Goal: Task Accomplishment & Management: Manage account settings

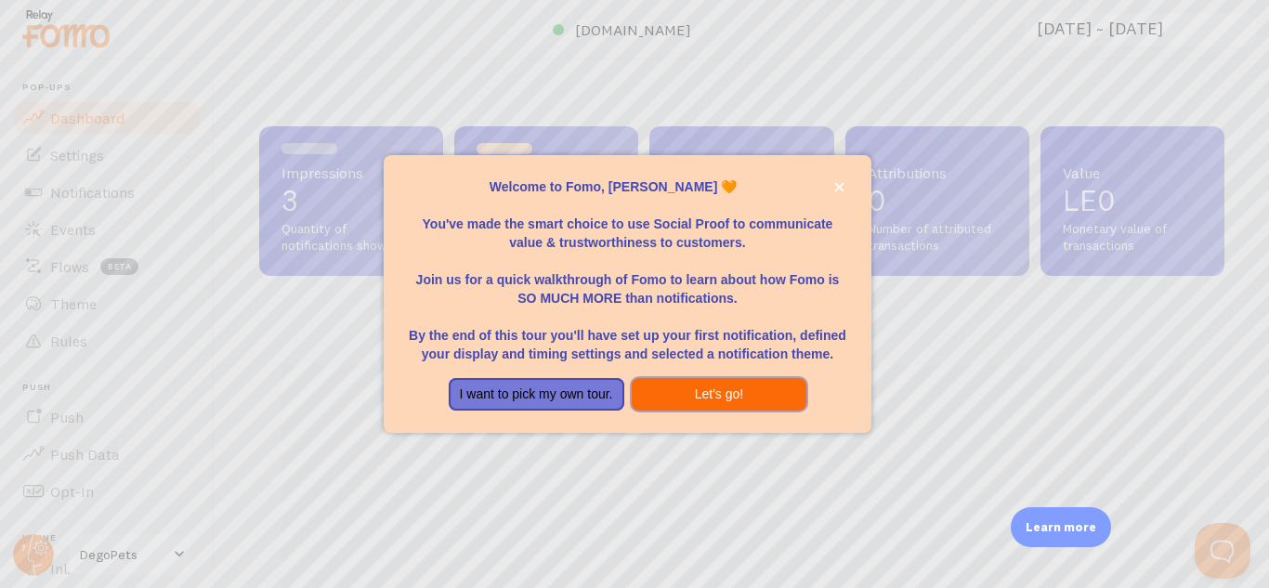
click at [719, 392] on button "Let's go!" at bounding box center [719, 394] width 176 height 33
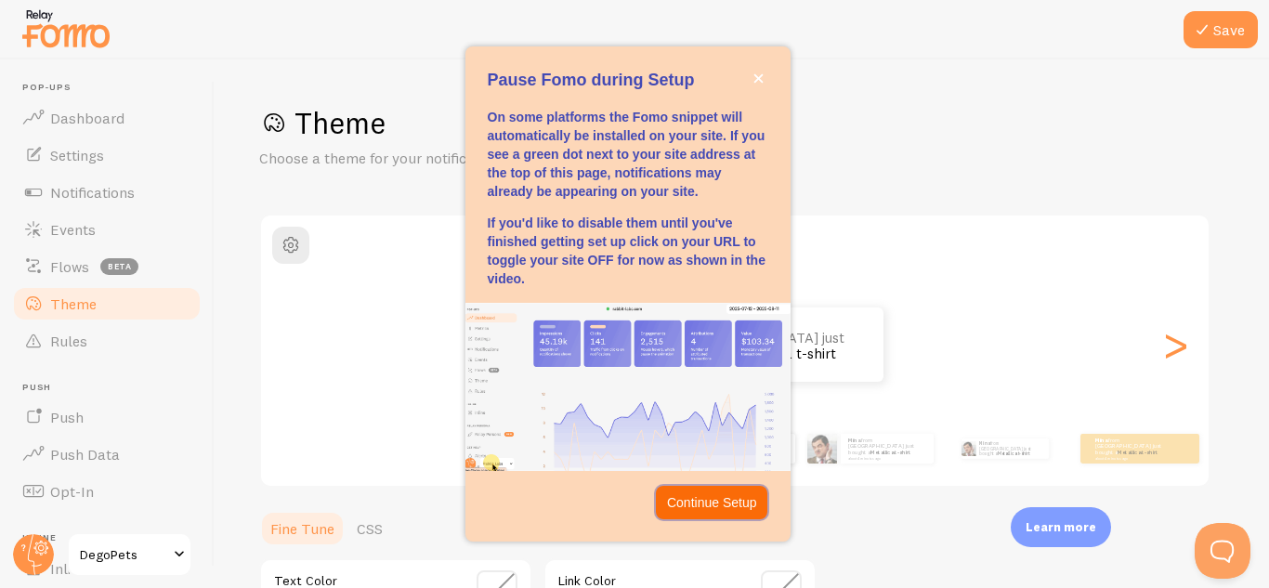
click at [738, 507] on p "Continue Setup" at bounding box center [712, 502] width 90 height 19
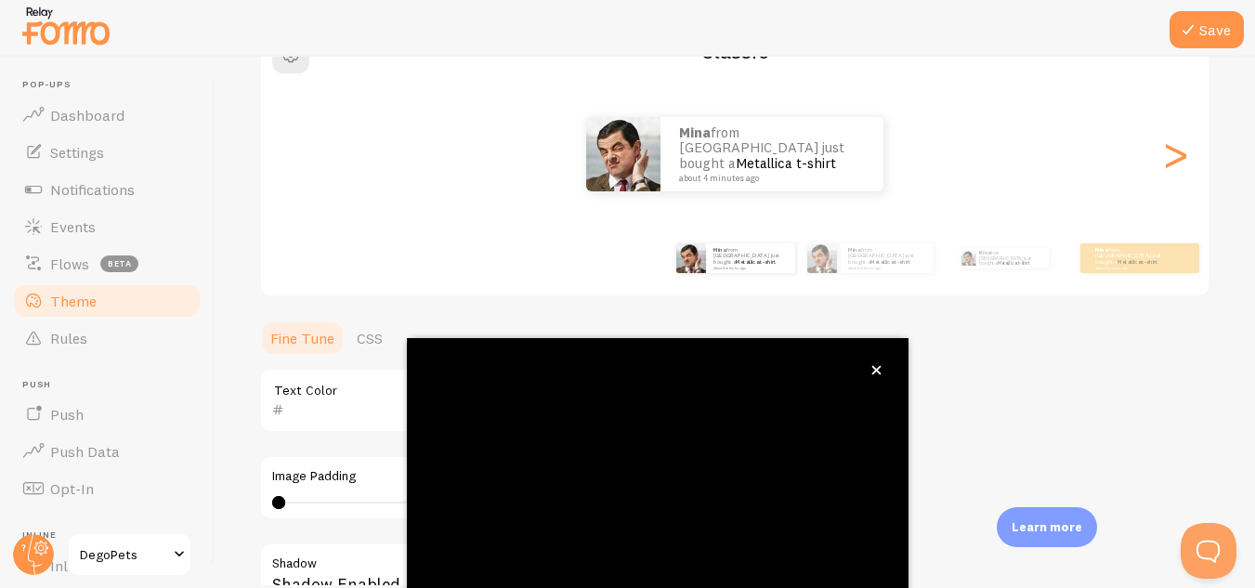
scroll to position [101, 0]
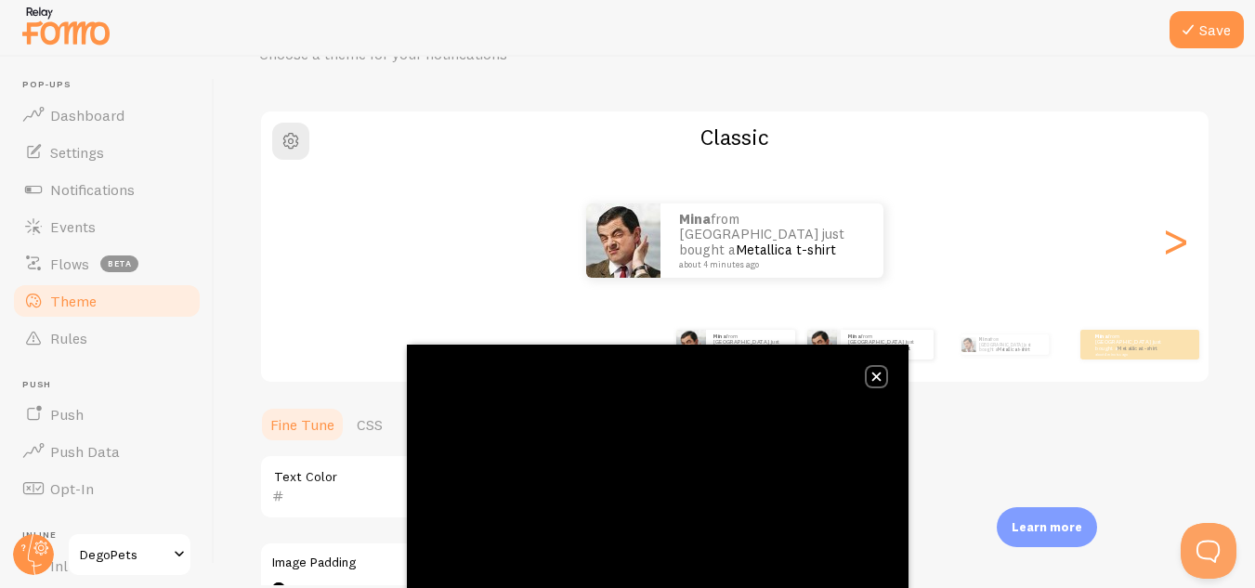
drag, startPoint x: 872, startPoint y: 373, endPoint x: 891, endPoint y: 366, distance: 20.0
click at [872, 373] on icon "close," at bounding box center [876, 376] width 10 height 10
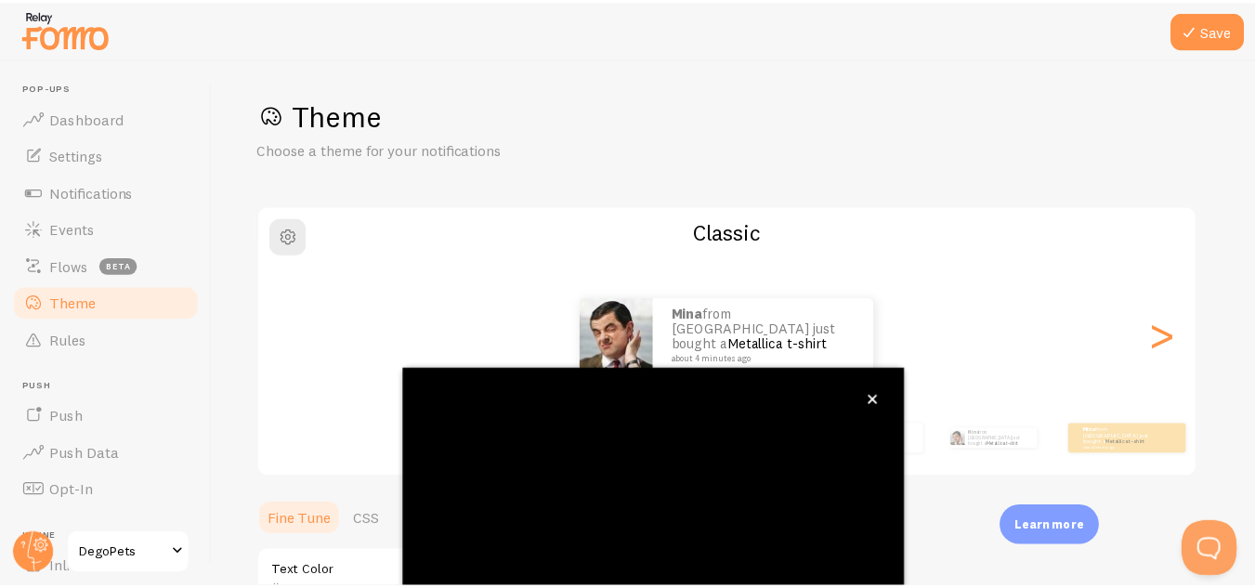
scroll to position [204, 0]
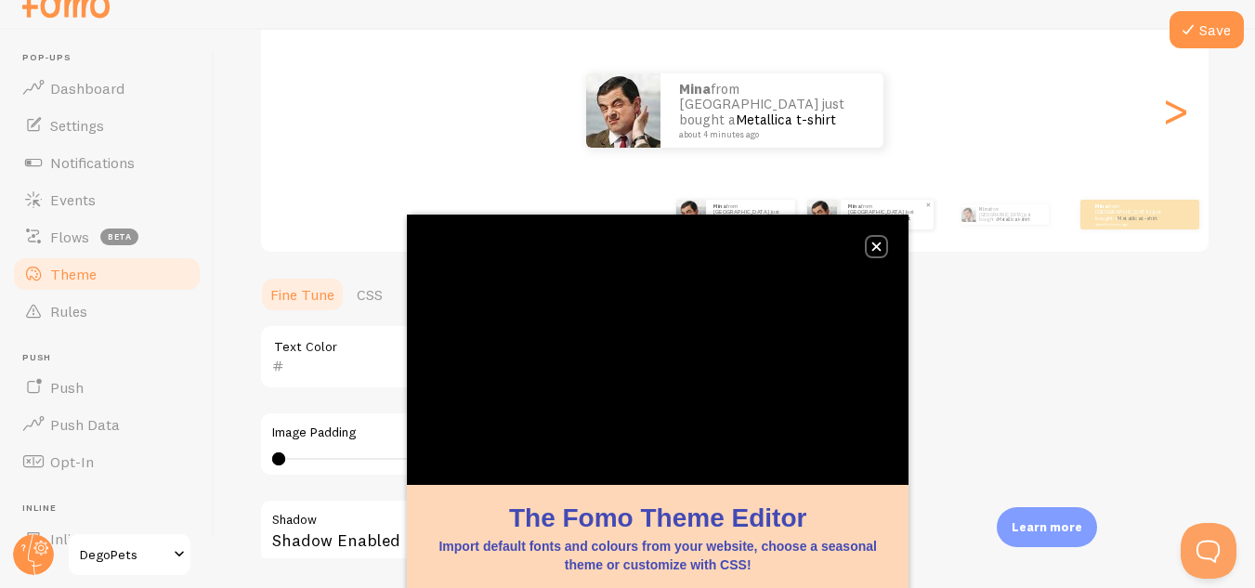
click at [879, 251] on button "close," at bounding box center [876, 247] width 20 height 20
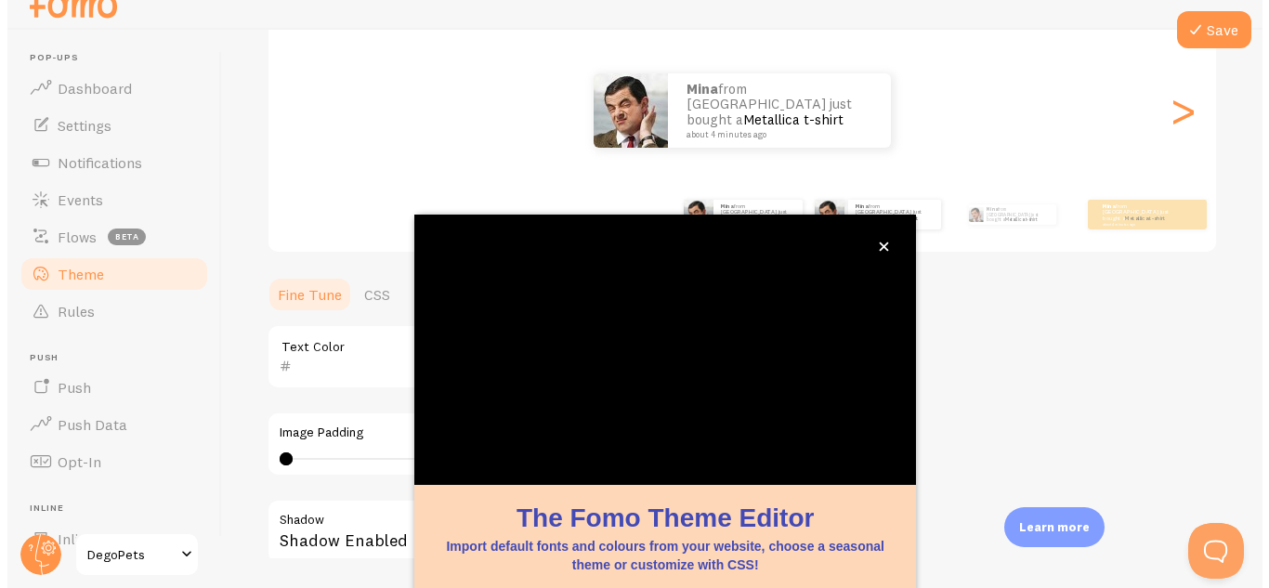
scroll to position [0, 0]
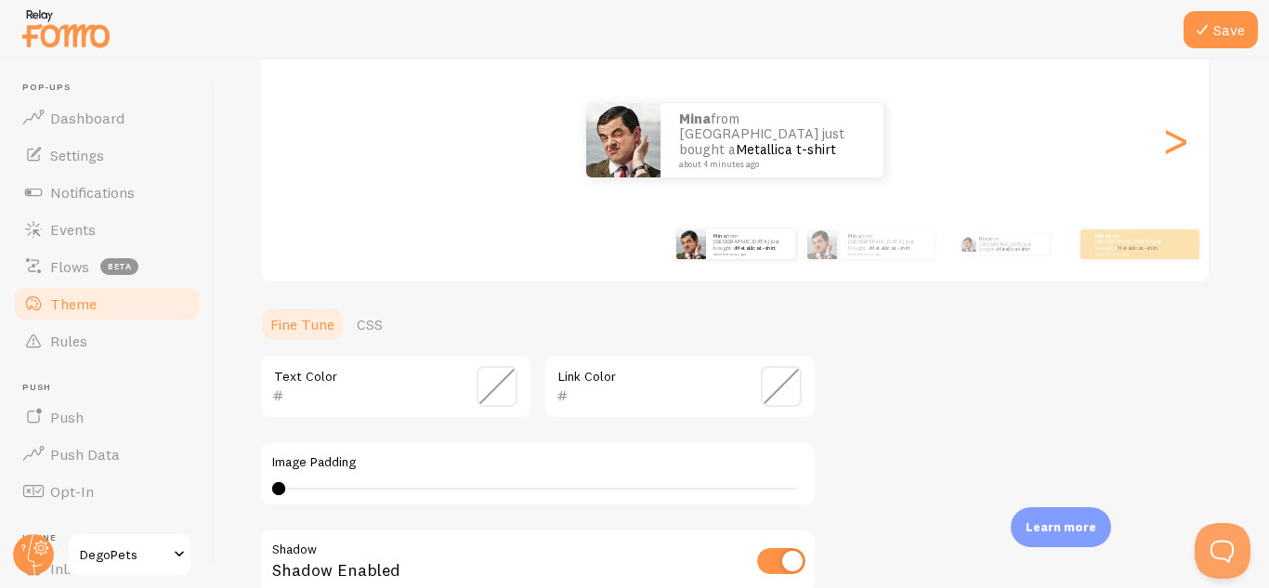
click at [662, 388] on input "text" at bounding box center [653, 395] width 170 height 22
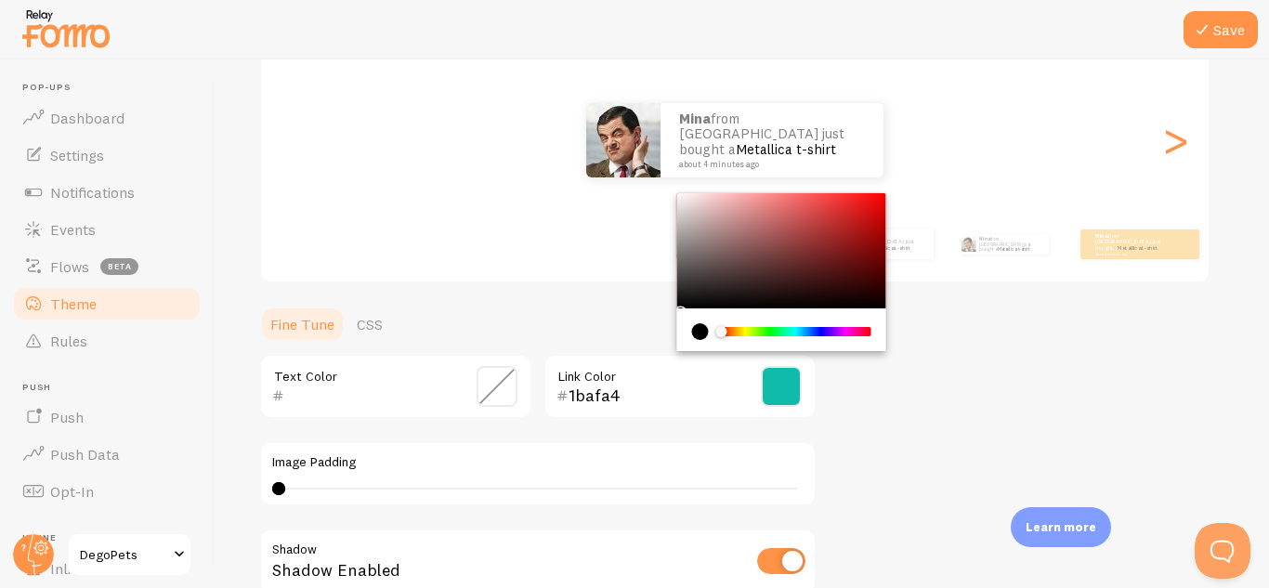
type input "1bafa4"
click at [1003, 412] on div "Theme Choose a theme for your notifications Classic mina from [GEOGRAPHIC_DATA]…" at bounding box center [741, 340] width 965 height 881
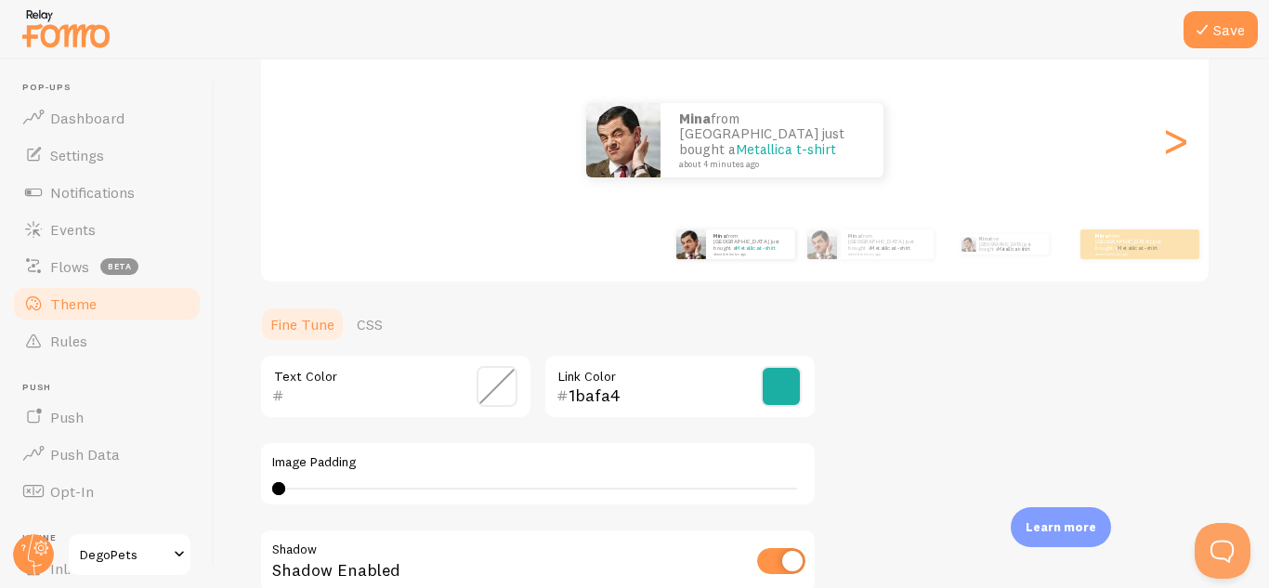
click at [390, 391] on input "text" at bounding box center [369, 395] width 170 height 22
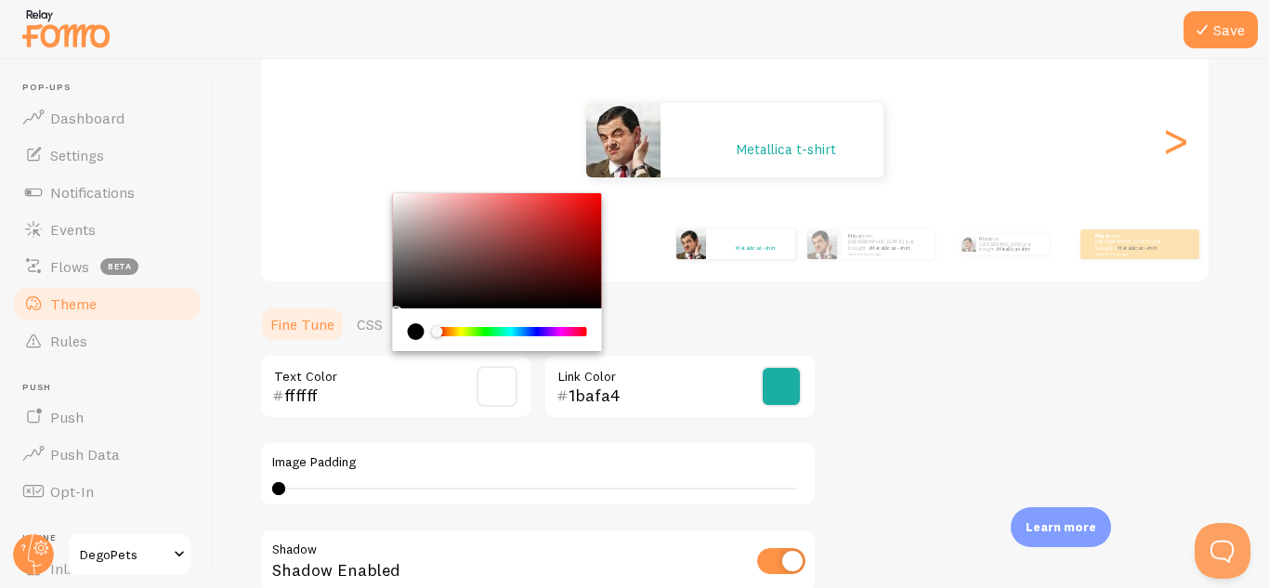
type input "ffffff"
click at [956, 363] on div "Theme Choose a theme for your notifications Classic mina from [GEOGRAPHIC_DATA]…" at bounding box center [741, 340] width 965 height 881
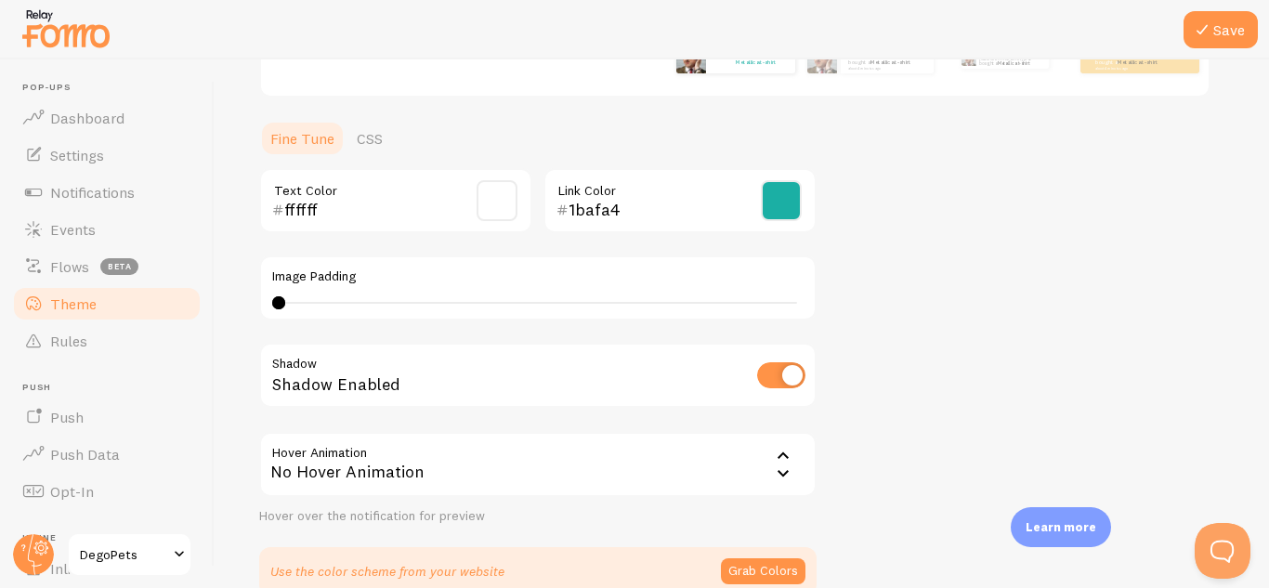
scroll to position [204, 0]
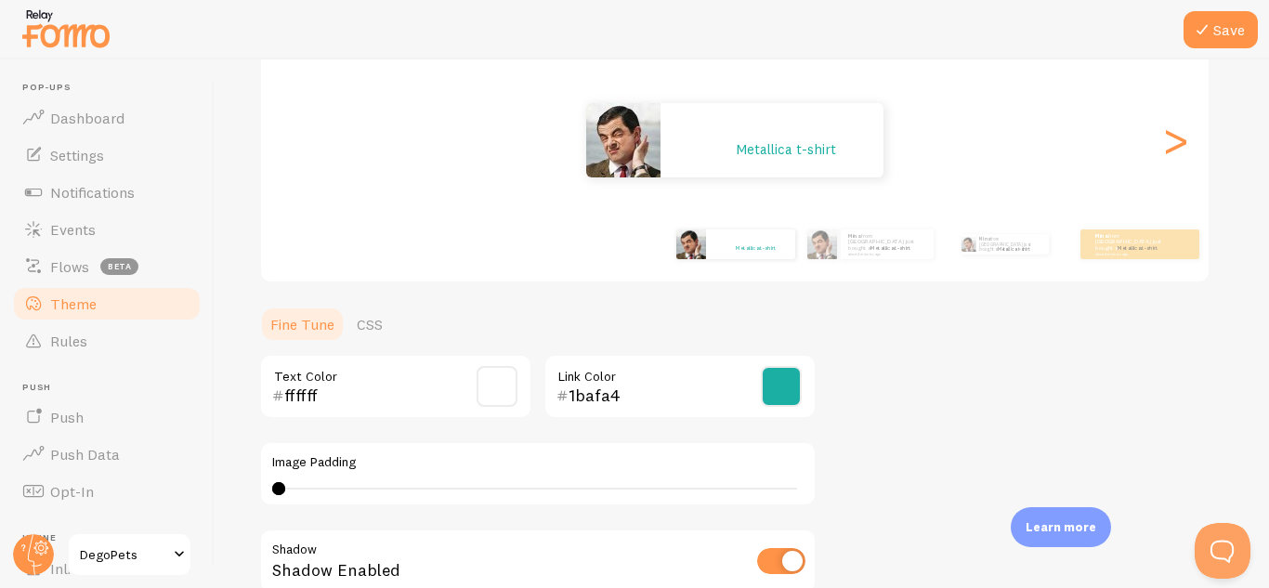
drag, startPoint x: 269, startPoint y: 486, endPoint x: 351, endPoint y: 501, distance: 83.2
click at [351, 501] on div "Image Padding 0 0 - undefined" at bounding box center [537, 473] width 557 height 65
type input "0"
drag, startPoint x: 276, startPoint y: 487, endPoint x: 218, endPoint y: 492, distance: 57.8
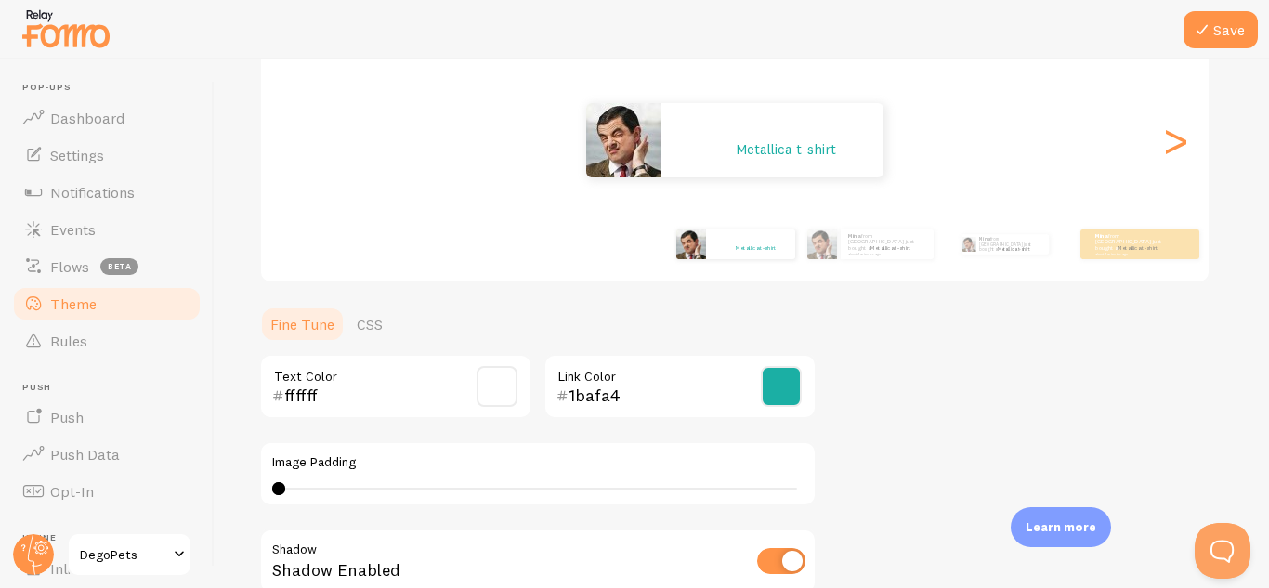
click at [218, 492] on div "Save Theme Choose a theme for your notifications Classic mina from [GEOGRAPHIC_…" at bounding box center [742, 323] width 1054 height 528
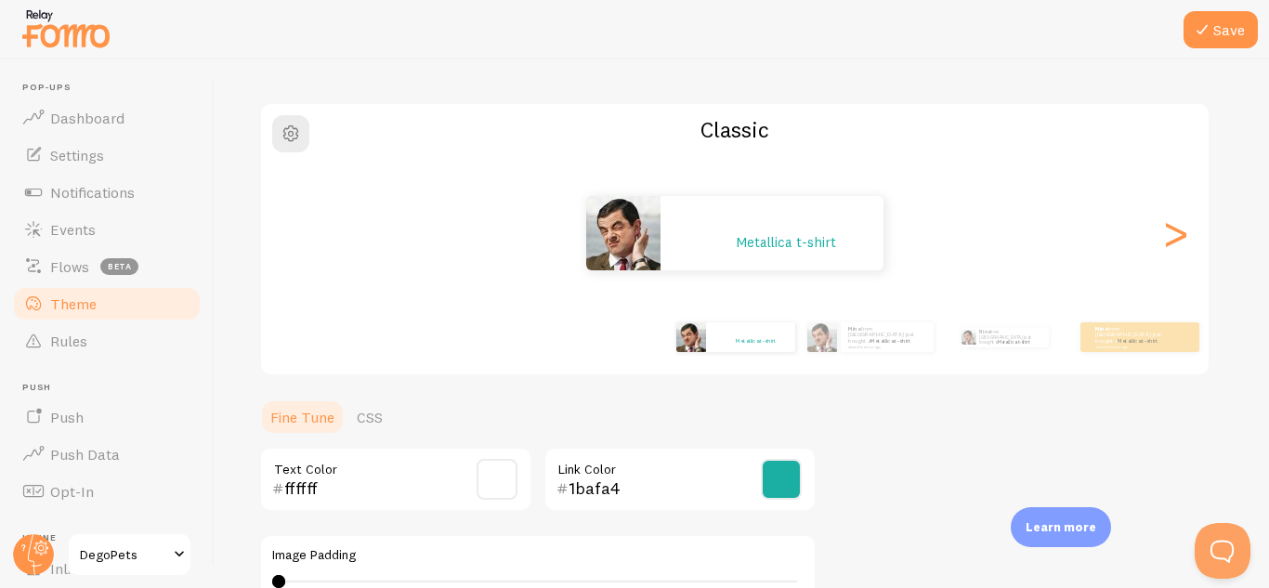
scroll to position [0, 0]
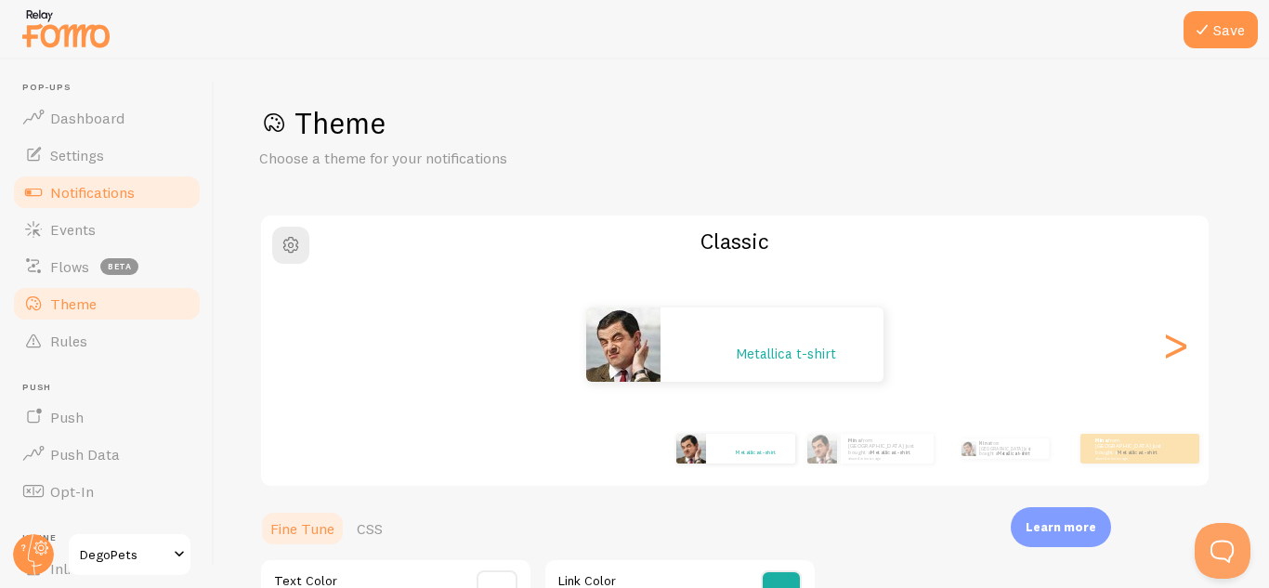
click at [74, 192] on span "Notifications" at bounding box center [92, 192] width 85 height 19
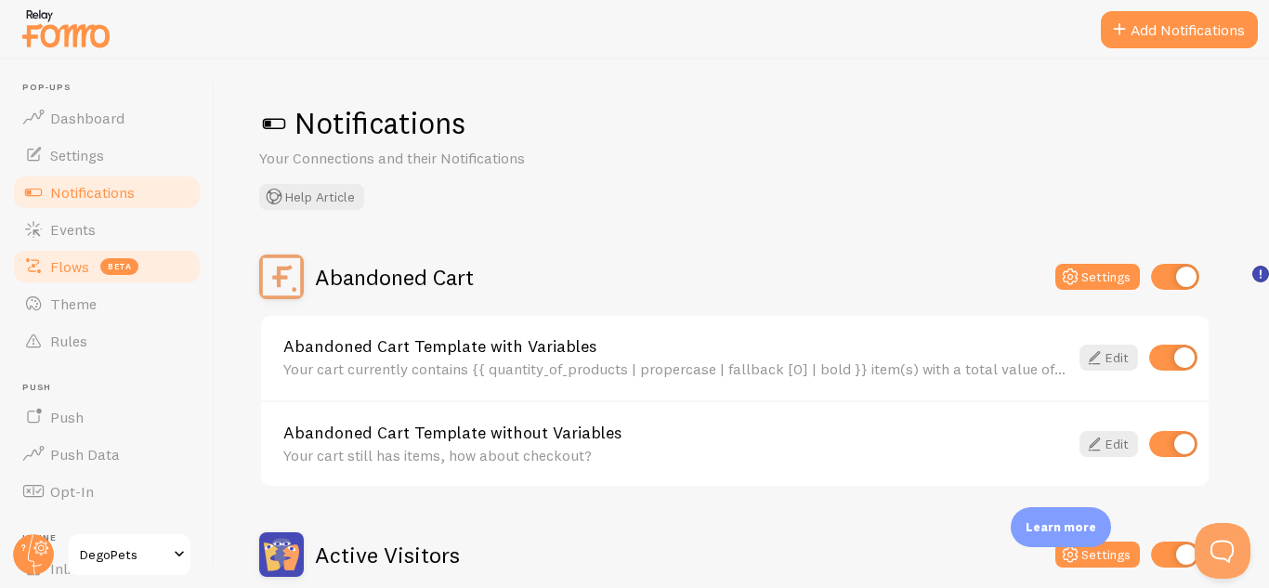
click at [74, 266] on span "Flows" at bounding box center [69, 266] width 39 height 19
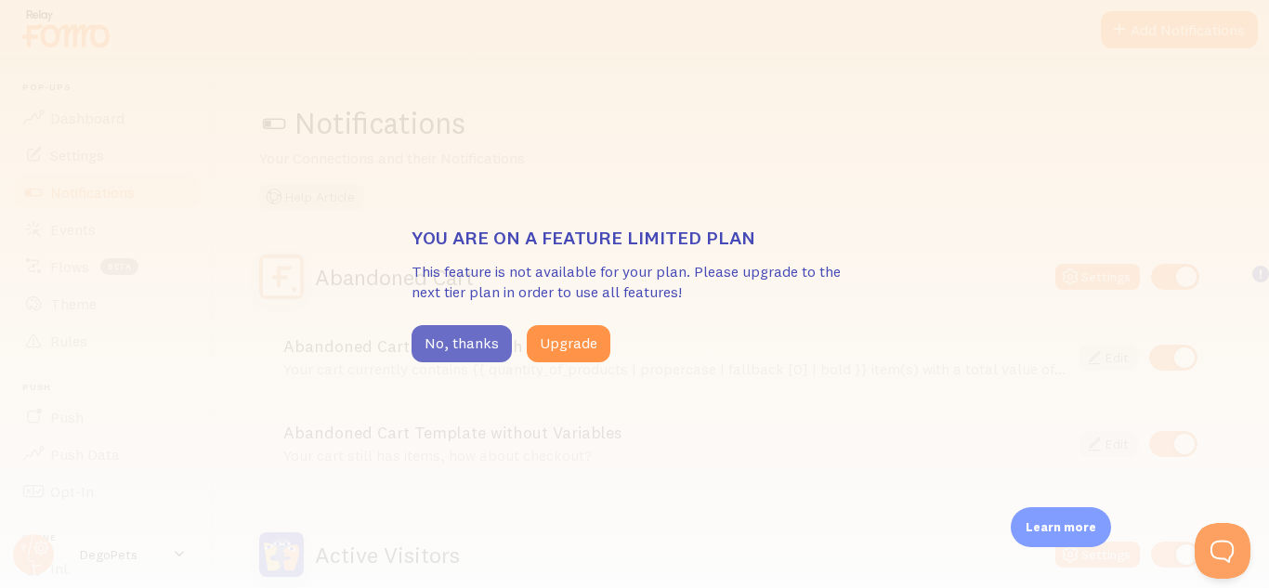
click at [450, 343] on button "No, thanks" at bounding box center [461, 343] width 100 height 37
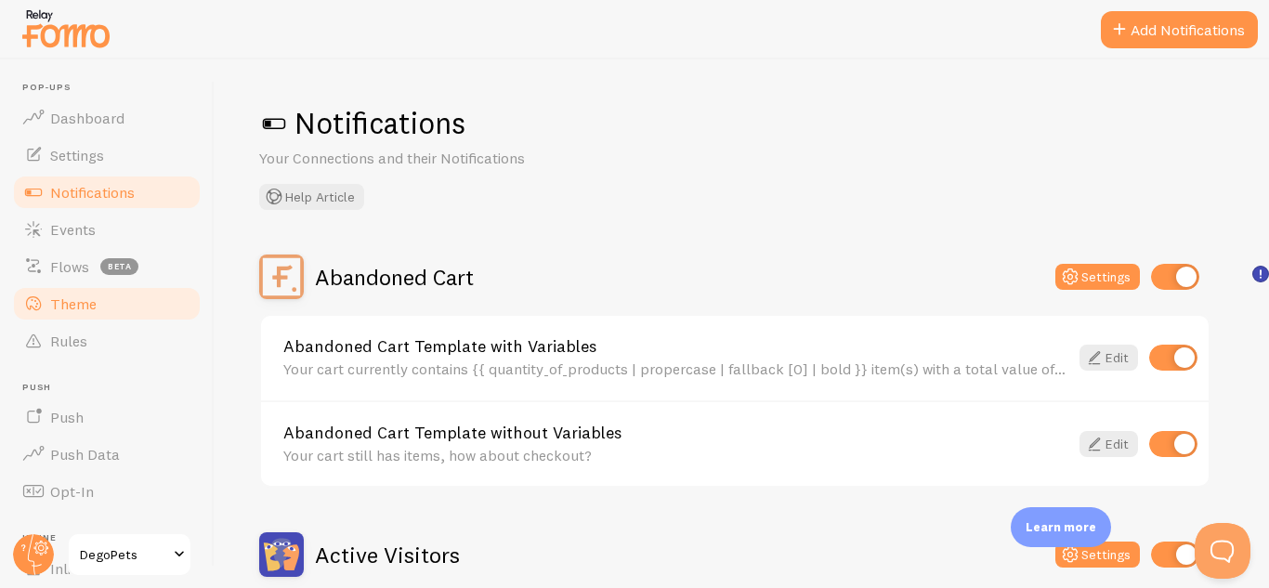
click at [47, 298] on link "Theme" at bounding box center [106, 303] width 191 height 37
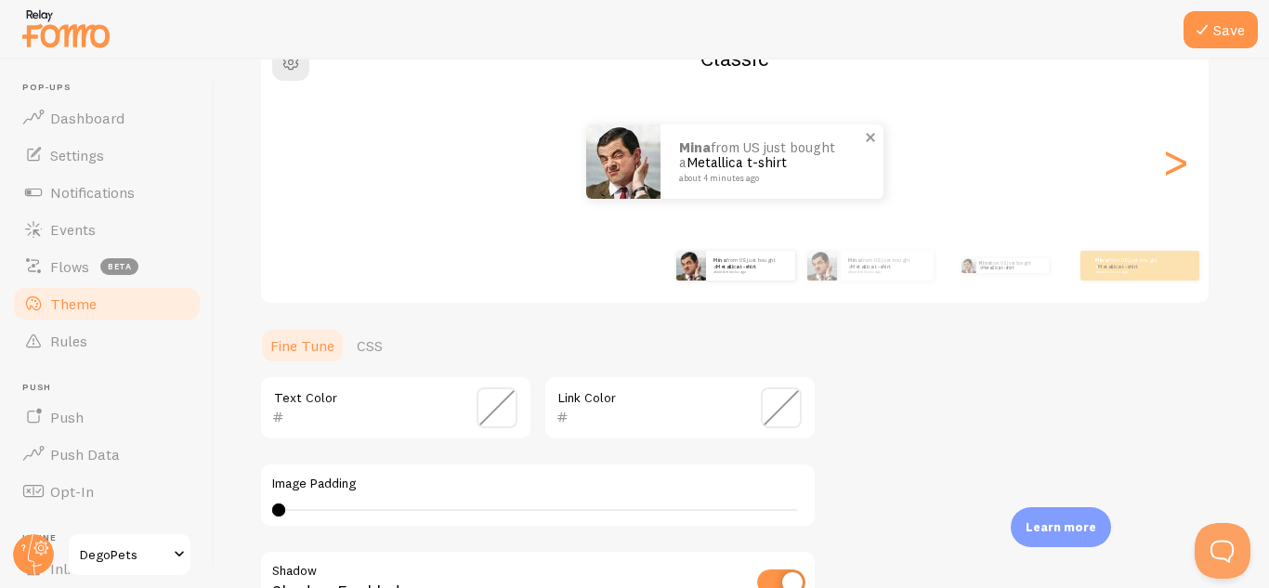
scroll to position [186, 0]
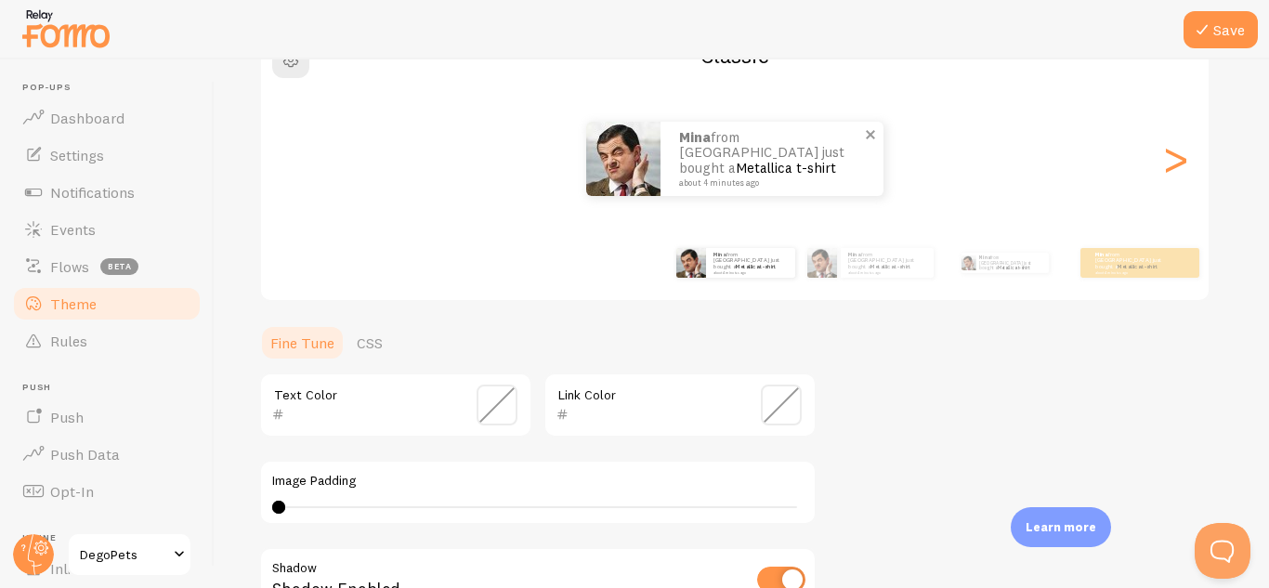
click at [386, 417] on input "text" at bounding box center [369, 414] width 170 height 22
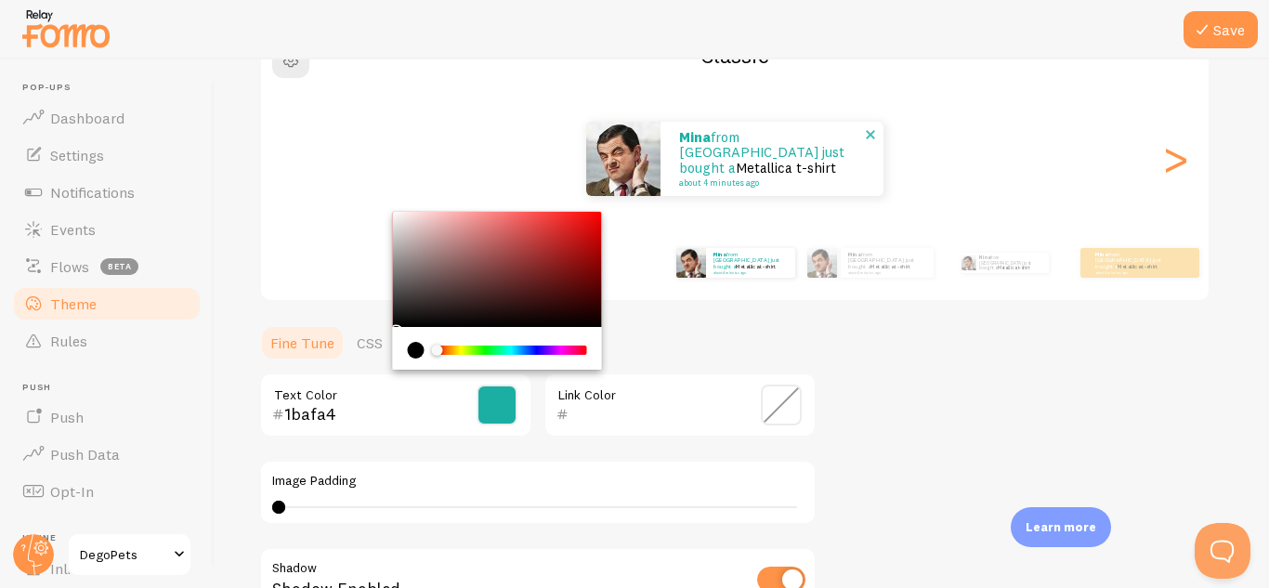
type input "1bafa4"
click at [947, 402] on div "Theme Choose a theme for your notifications Classic mina from [GEOGRAPHIC_DATA]…" at bounding box center [741, 358] width 965 height 881
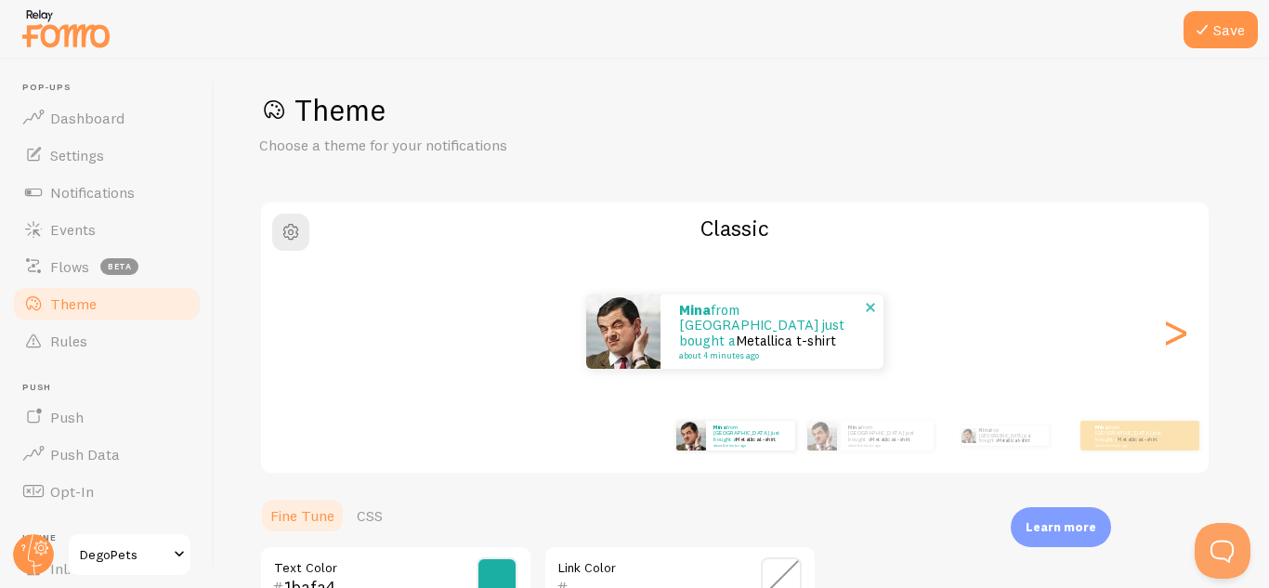
scroll to position [9, 0]
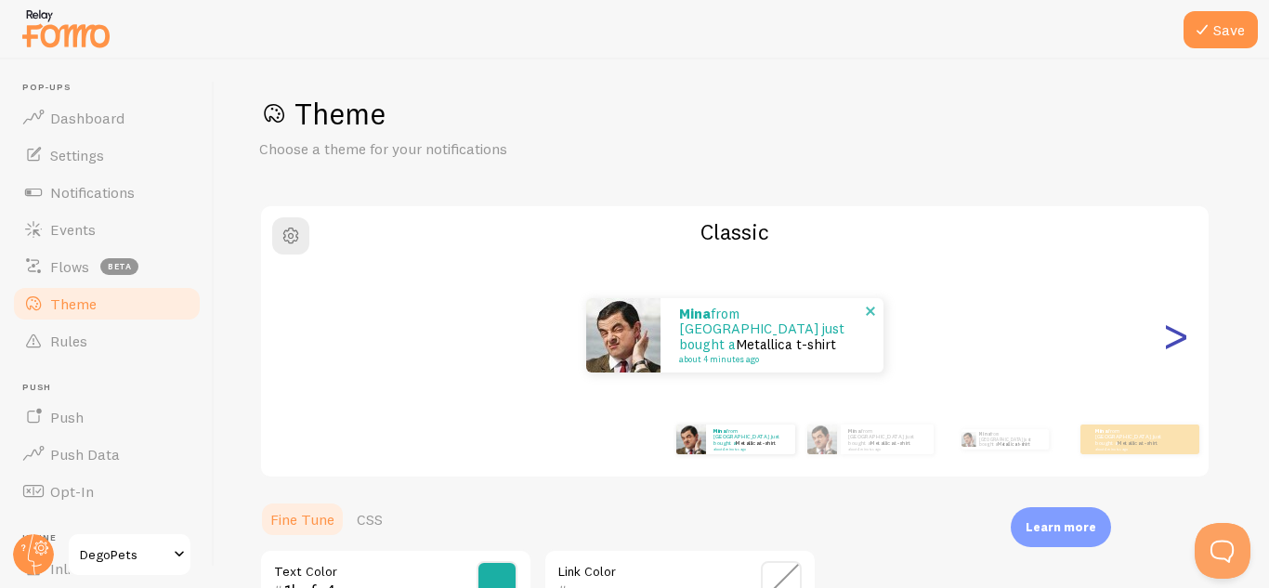
click at [1169, 348] on div ">" at bounding box center [1175, 335] width 22 height 134
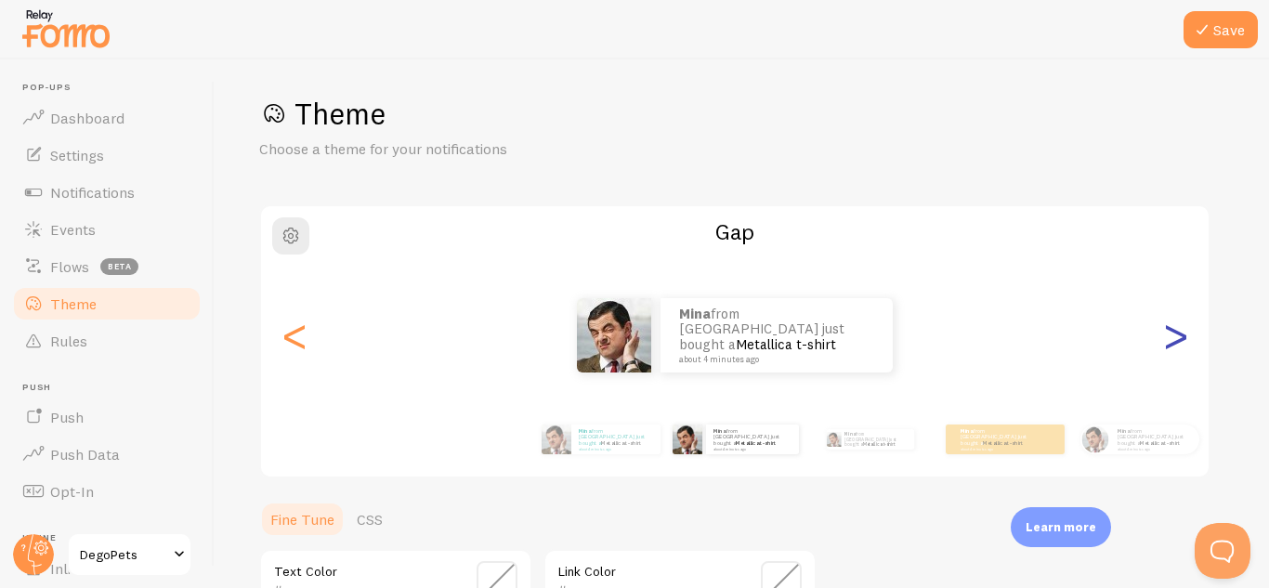
click at [1169, 348] on div ">" at bounding box center [1175, 335] width 22 height 134
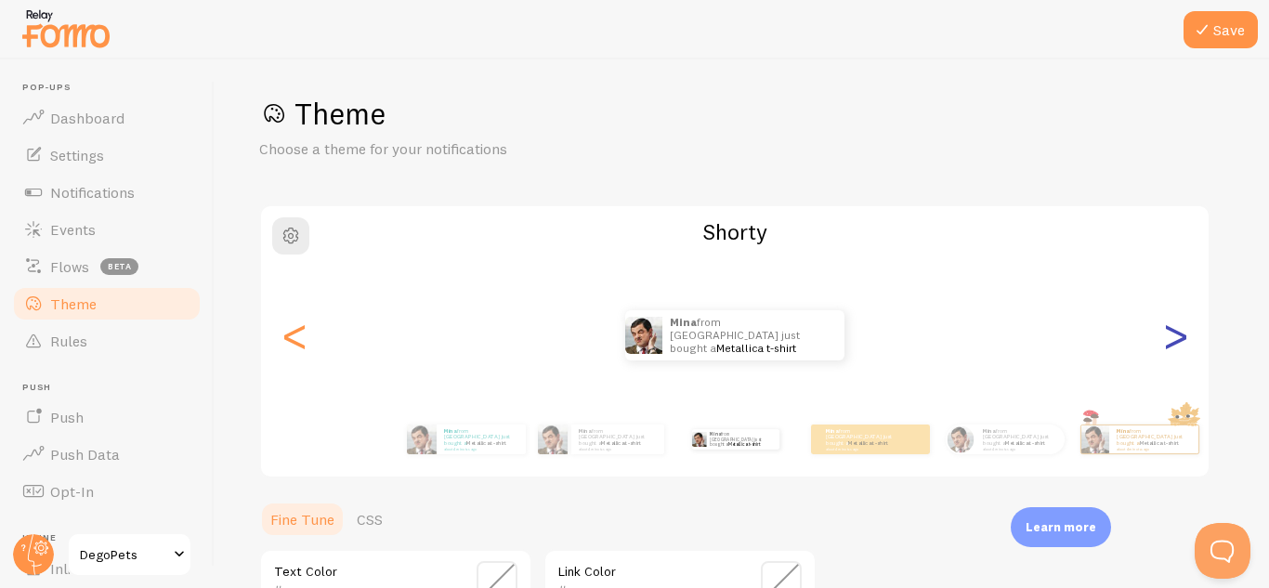
click at [1169, 357] on div ">" at bounding box center [1175, 335] width 22 height 134
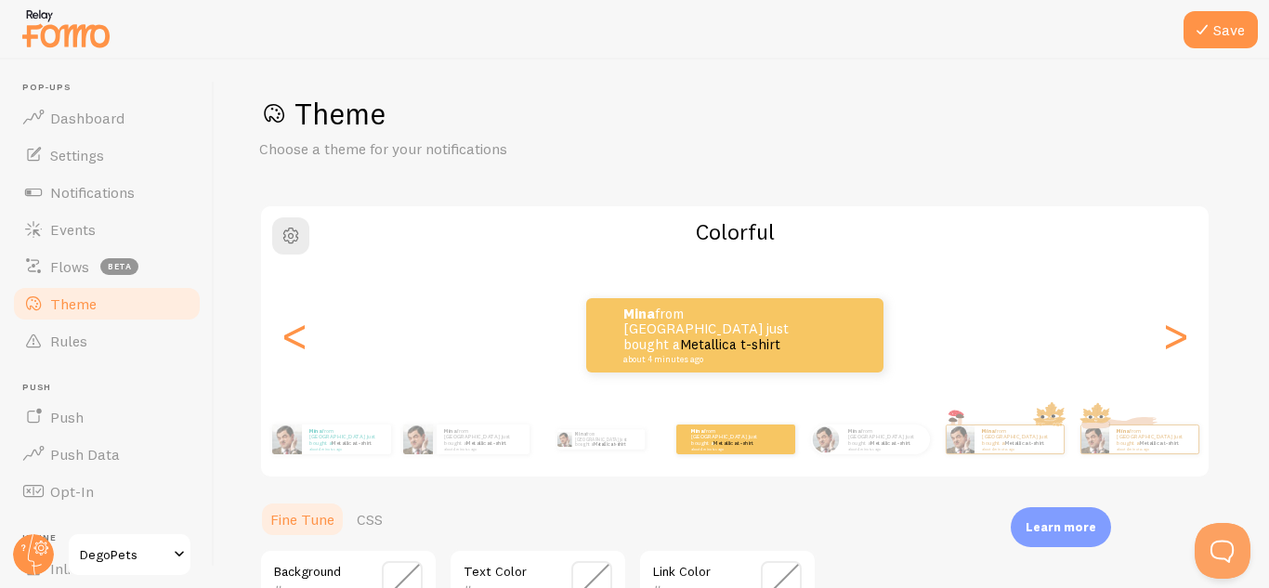
click at [741, 458] on div "mina from [GEOGRAPHIC_DATA] just bought a Metallica t-shirt about 4 minutes ago" at bounding box center [735, 439] width 120 height 52
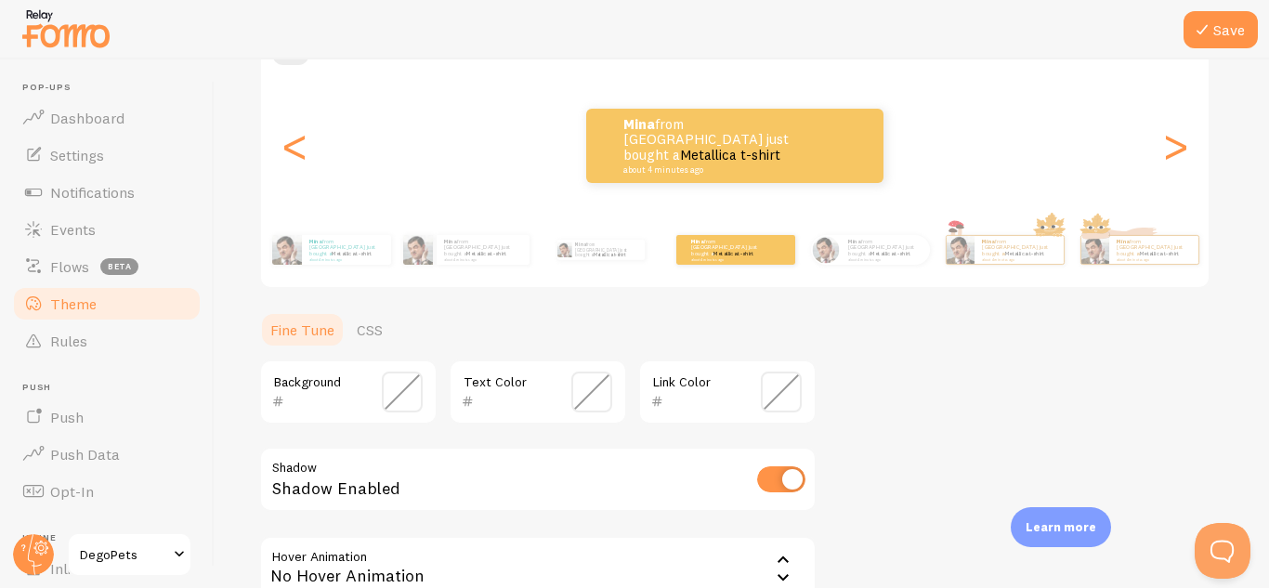
click at [326, 401] on input "text" at bounding box center [321, 401] width 75 height 22
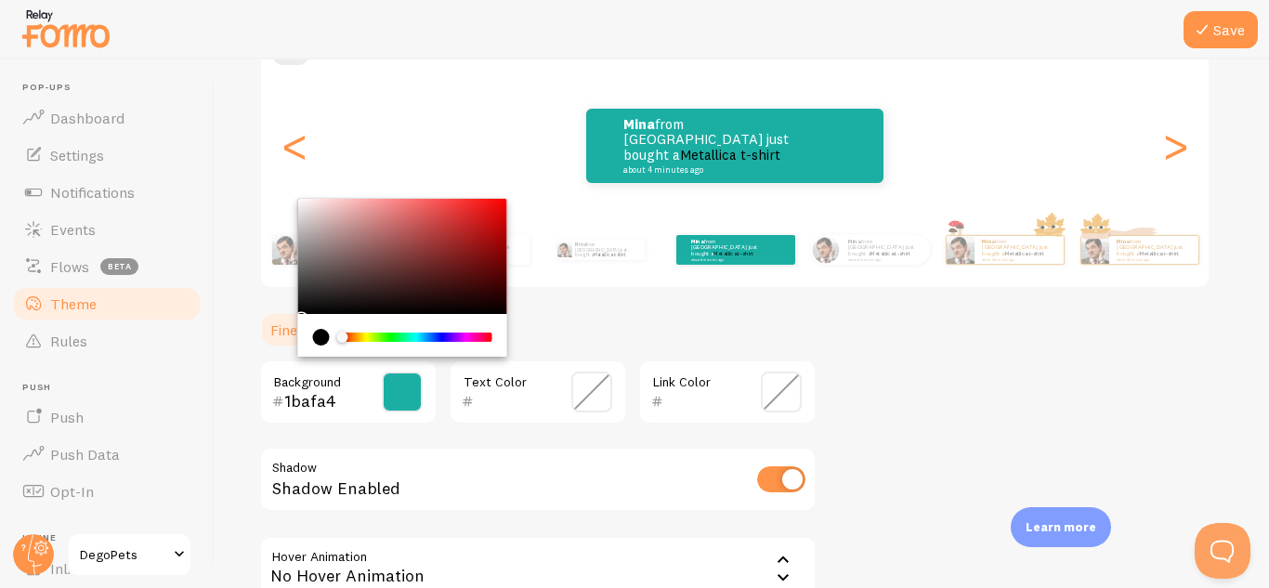
type input "1bafa4"
click at [985, 395] on div "Theme Choose a theme for your notifications Colorful mina from [GEOGRAPHIC_DATA…" at bounding box center [741, 302] width 965 height 794
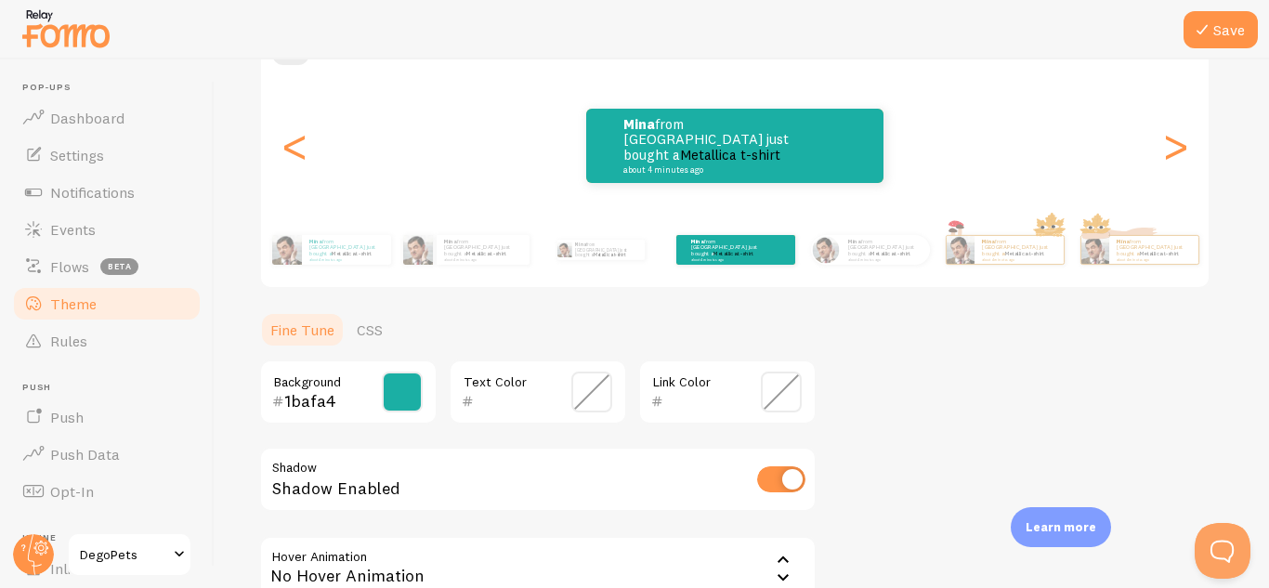
drag, startPoint x: 1023, startPoint y: 366, endPoint x: 1032, endPoint y: 377, distance: 13.9
click at [1023, 367] on div "Theme Choose a theme for your notifications Colorful mina from [GEOGRAPHIC_DATA…" at bounding box center [741, 302] width 965 height 794
click at [1214, 33] on button "Save" at bounding box center [1220, 29] width 74 height 37
click at [472, 20] on div at bounding box center [634, 29] width 1269 height 59
click at [1197, 45] on button "Save" at bounding box center [1220, 29] width 74 height 37
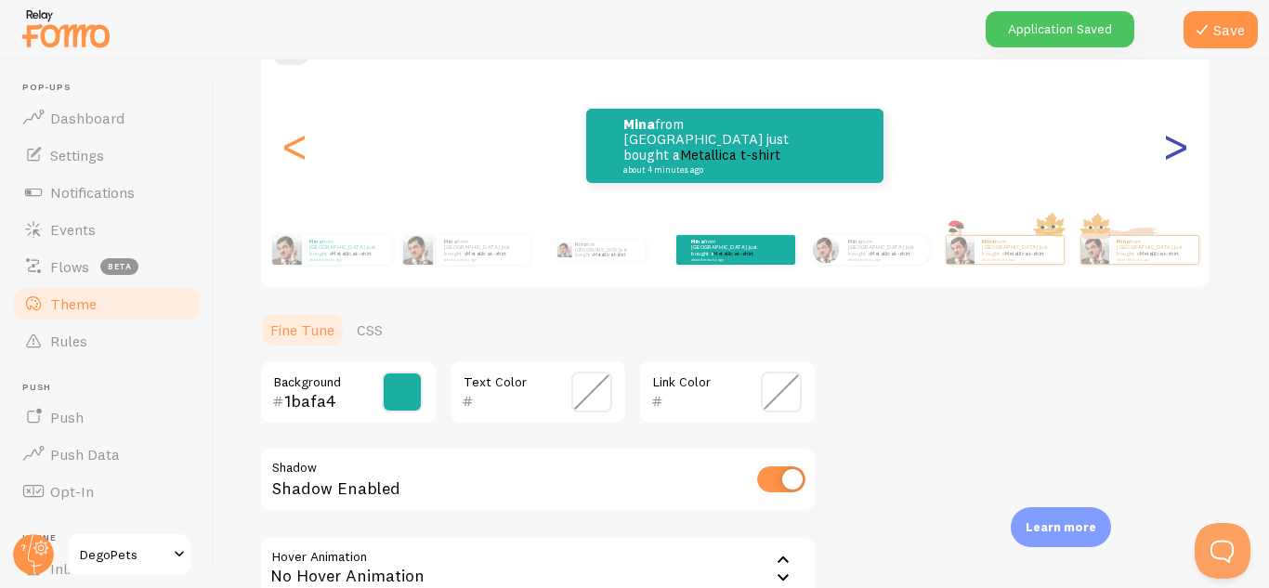
click at [1171, 146] on div ">" at bounding box center [1175, 146] width 22 height 134
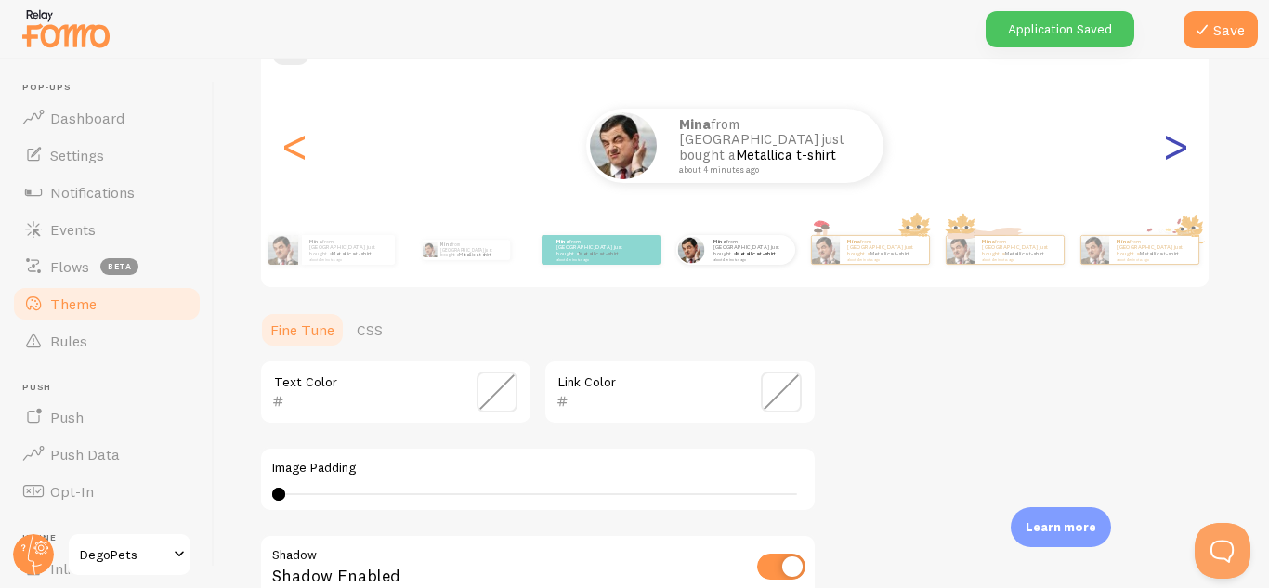
click at [1171, 146] on div ">" at bounding box center [1175, 146] width 22 height 134
type input "0"
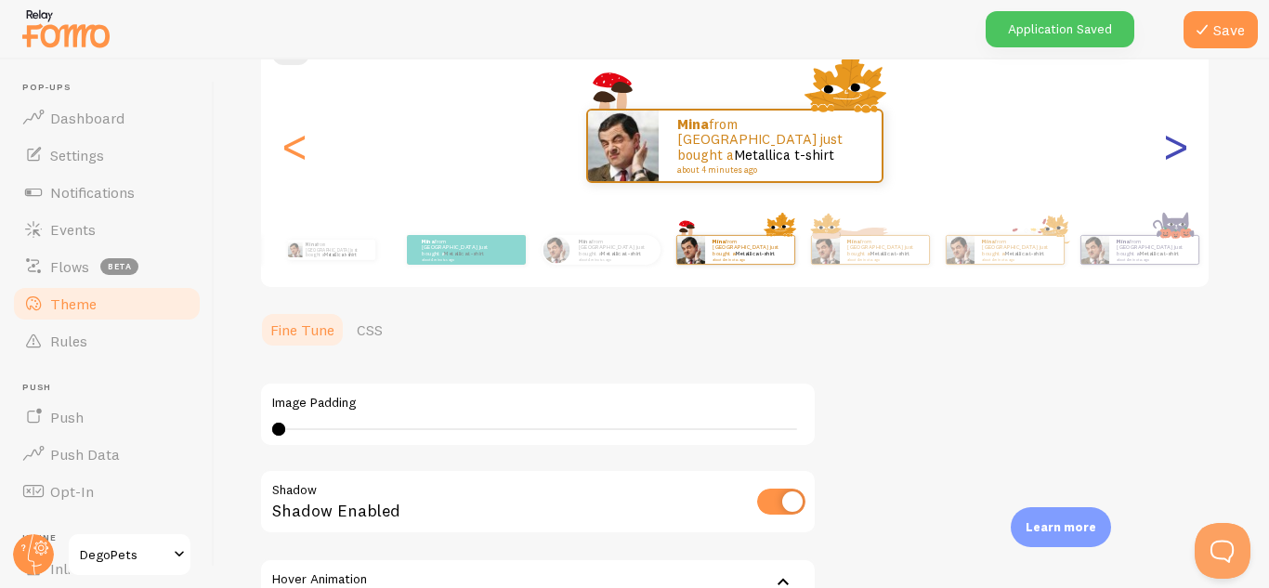
click at [1171, 146] on div ">" at bounding box center [1175, 146] width 22 height 134
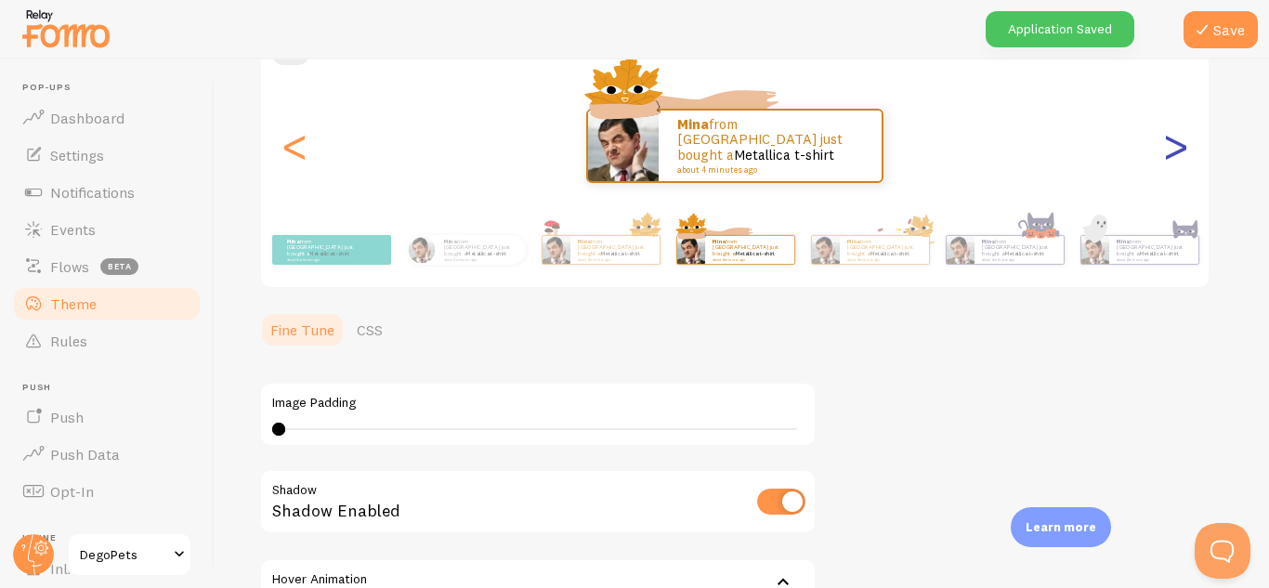
click at [1171, 146] on div ">" at bounding box center [1175, 146] width 22 height 134
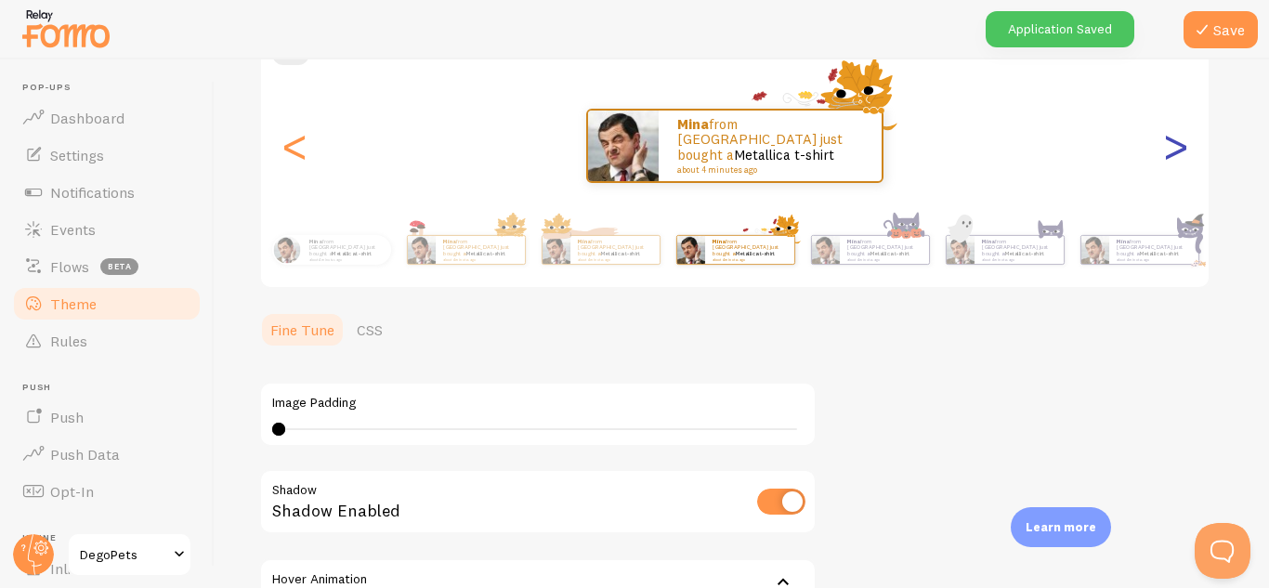
click at [1171, 146] on div ">" at bounding box center [1175, 146] width 22 height 134
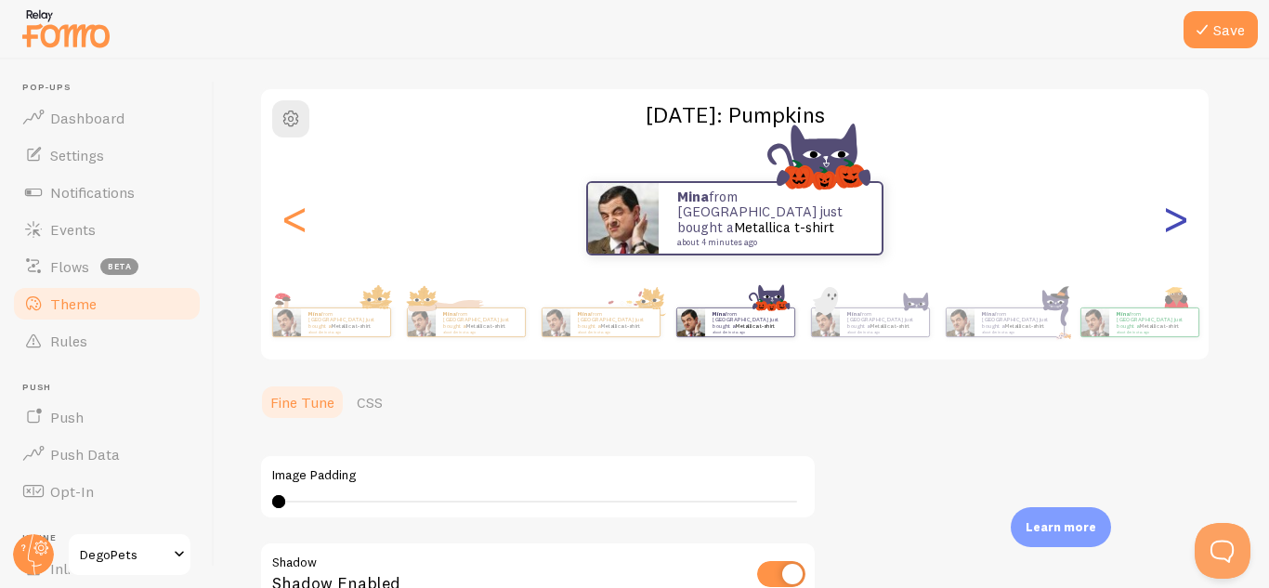
scroll to position [106, 0]
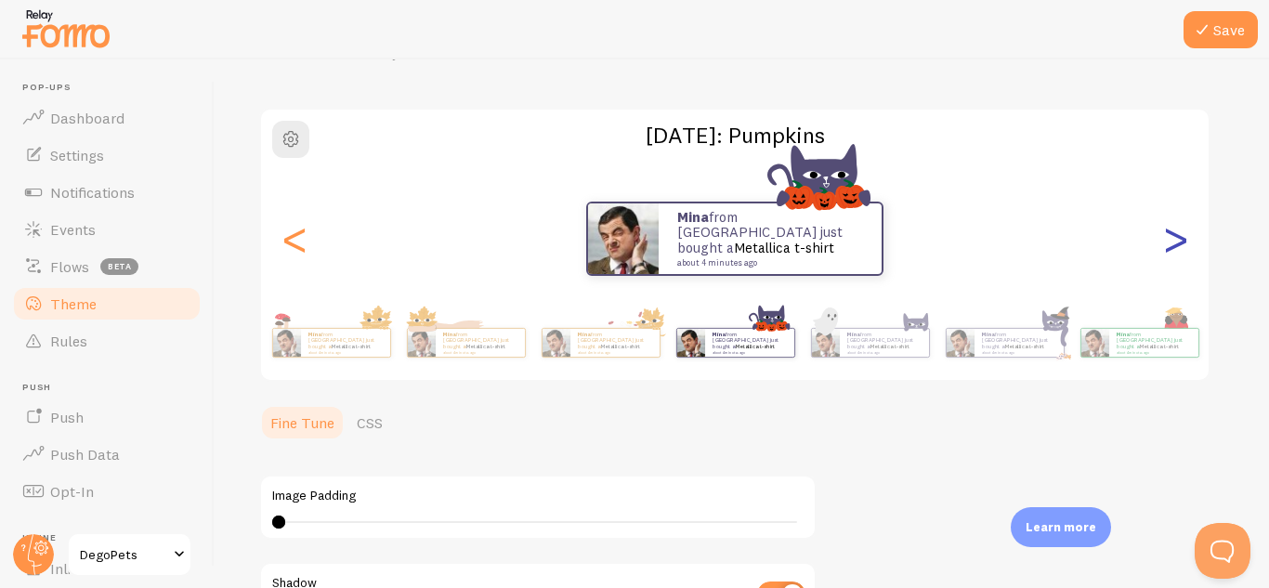
click at [1179, 239] on div ">" at bounding box center [1175, 239] width 22 height 134
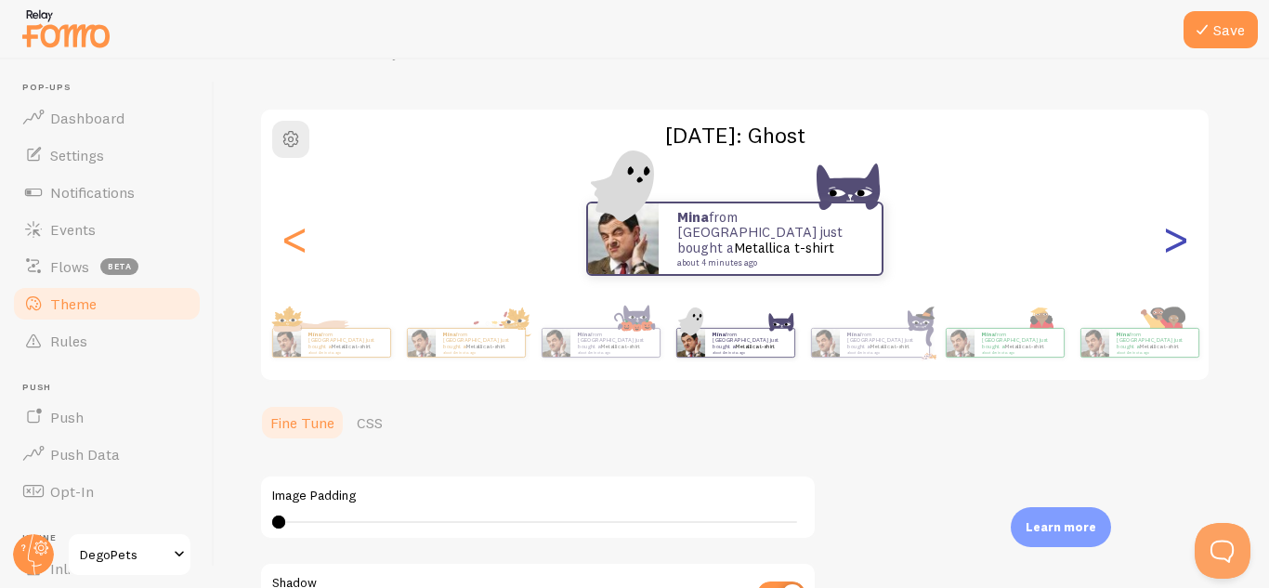
click at [1181, 238] on div ">" at bounding box center [1175, 239] width 22 height 134
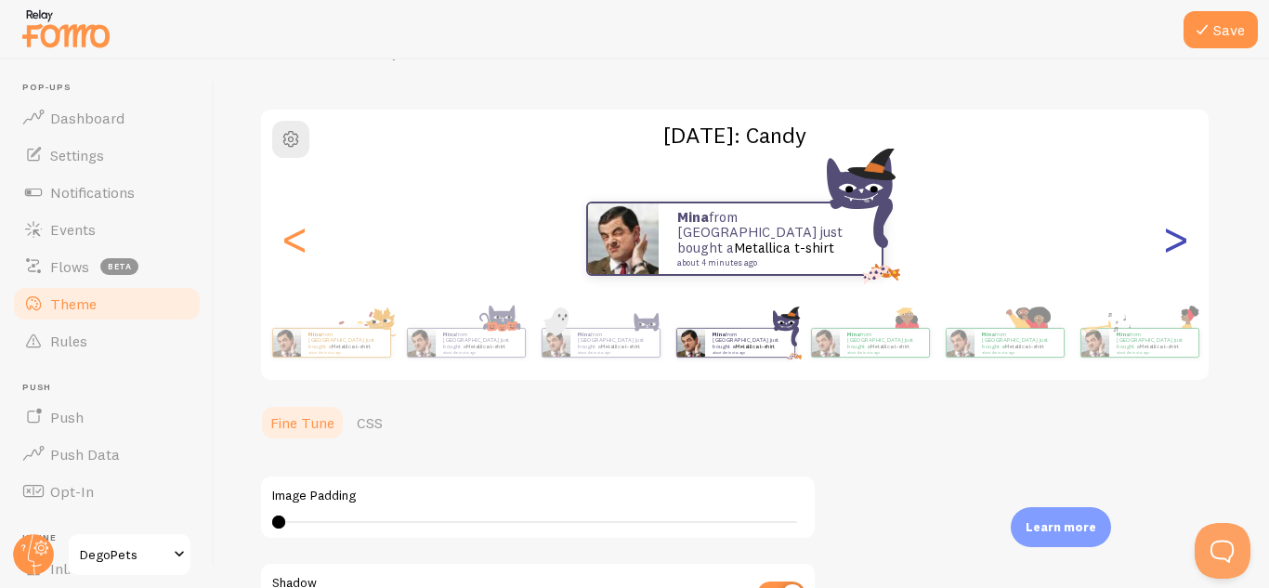
click at [1181, 238] on div ">" at bounding box center [1175, 239] width 22 height 134
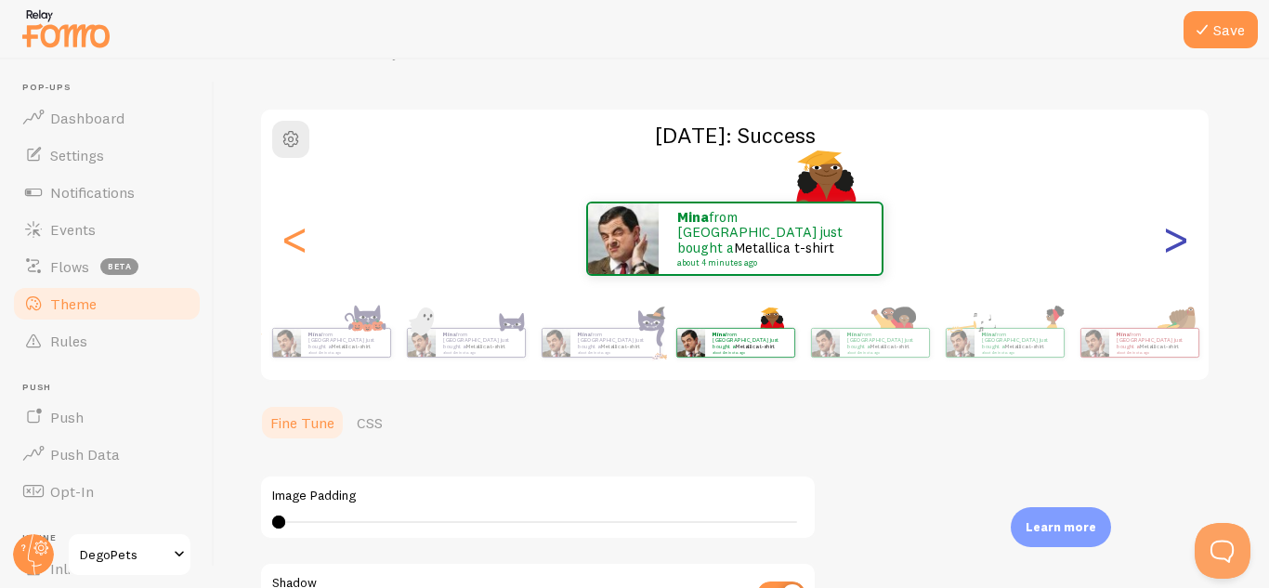
click at [1181, 238] on div ">" at bounding box center [1175, 239] width 22 height 134
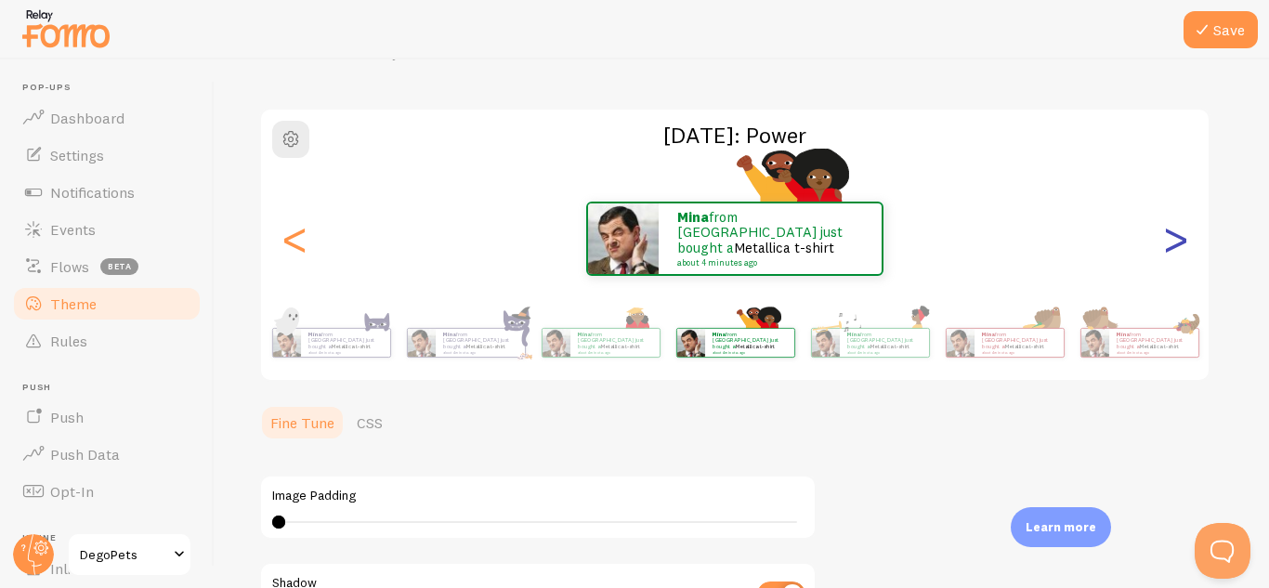
click at [1181, 238] on div ">" at bounding box center [1175, 239] width 22 height 134
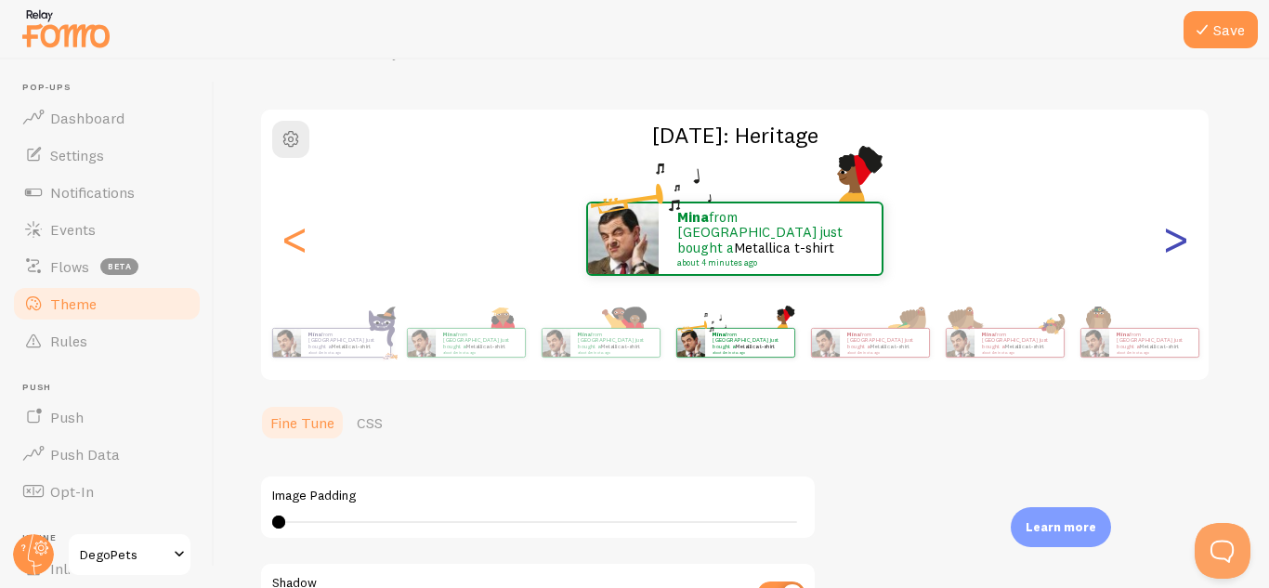
click at [1181, 238] on div ">" at bounding box center [1175, 239] width 22 height 134
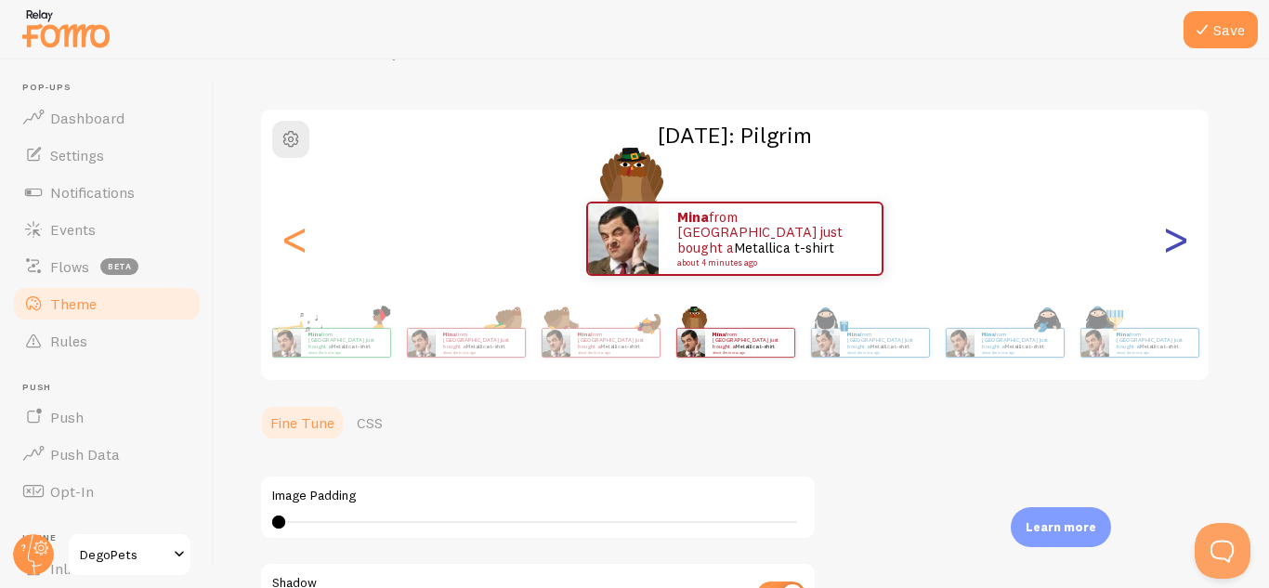
click at [1181, 238] on div ">" at bounding box center [1175, 239] width 22 height 134
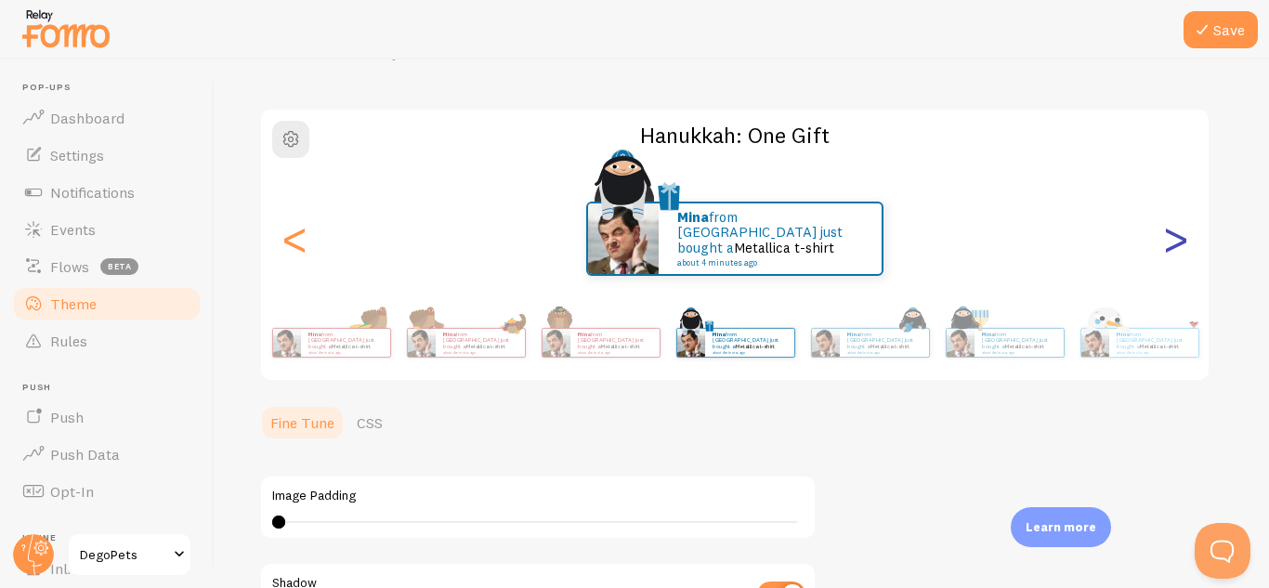
click at [1181, 238] on div ">" at bounding box center [1175, 239] width 22 height 134
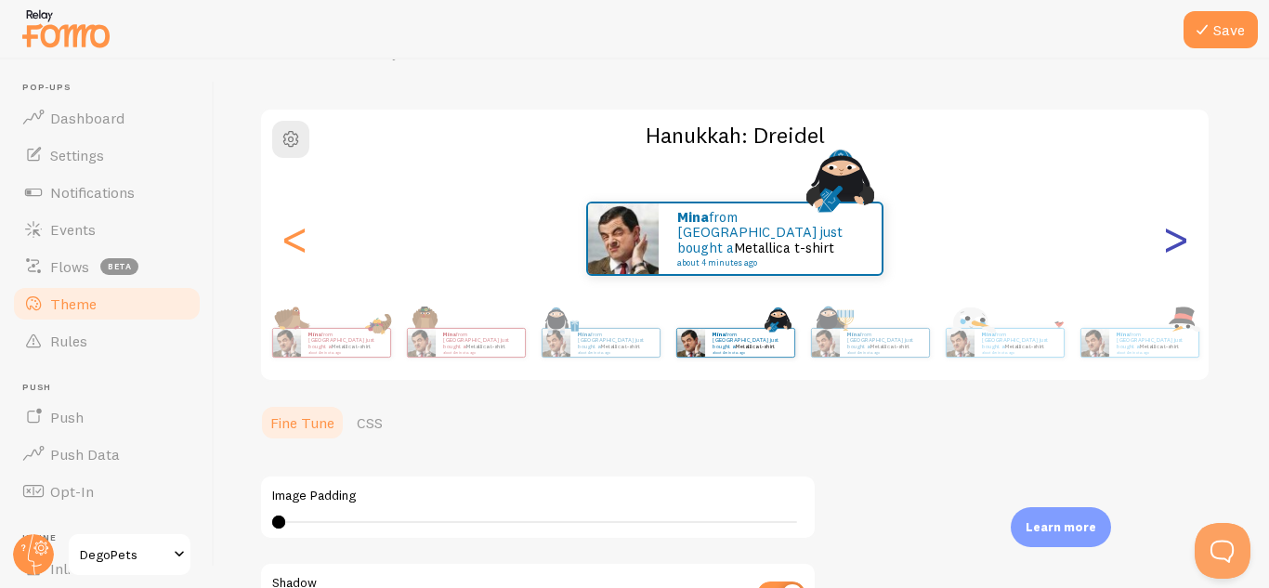
click at [1181, 238] on div ">" at bounding box center [1175, 239] width 22 height 134
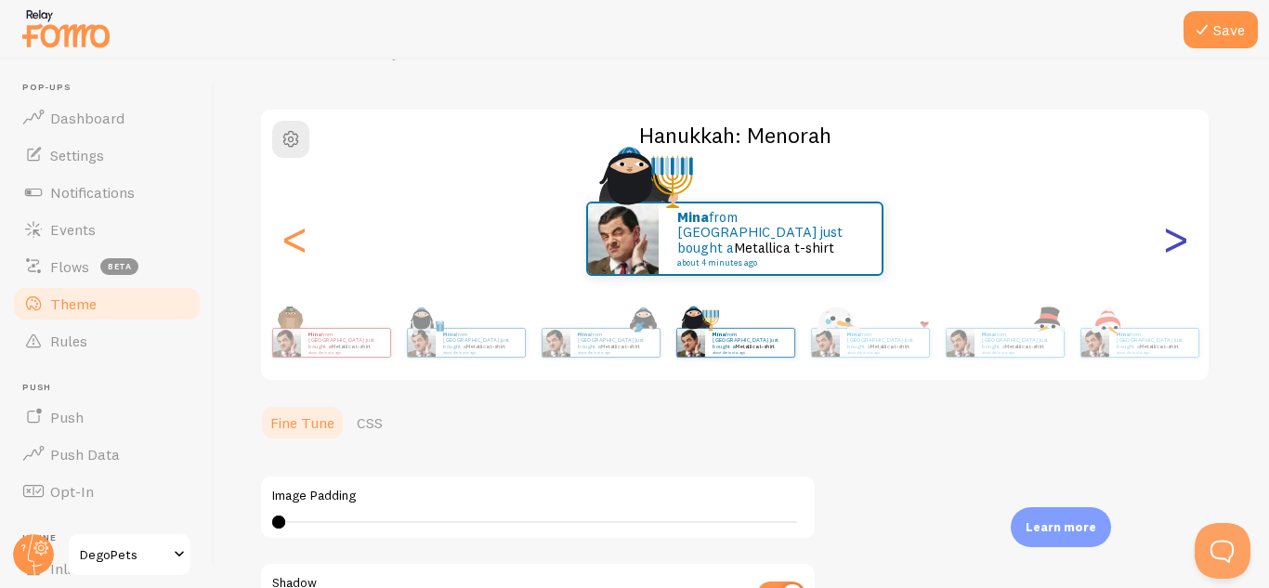
click at [1181, 238] on div ">" at bounding box center [1175, 239] width 22 height 134
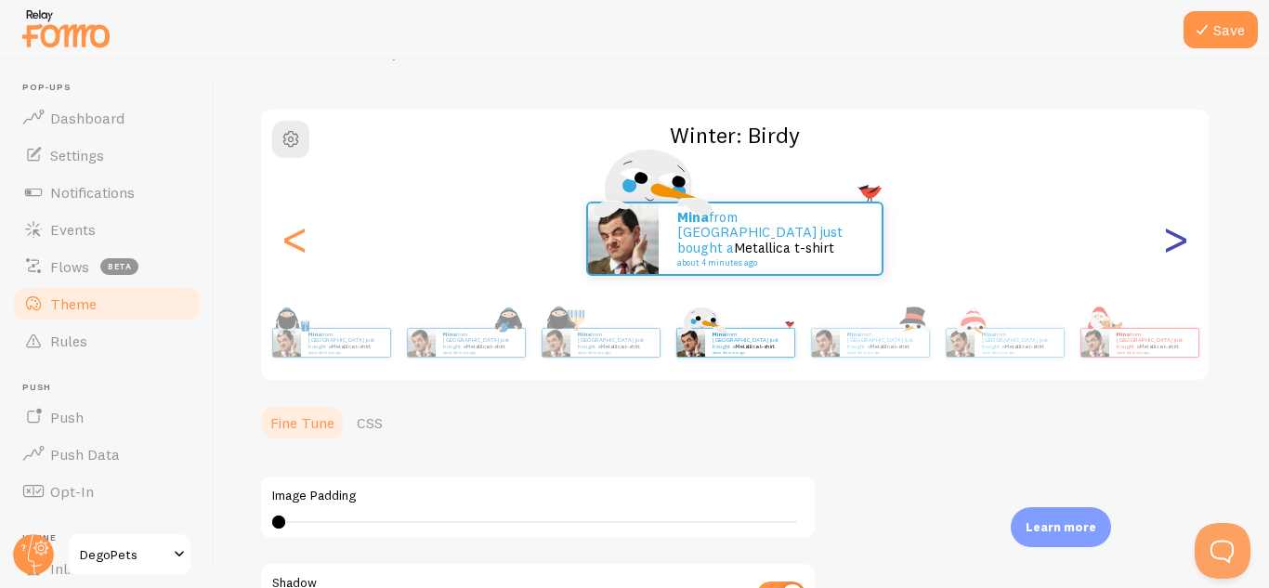
click at [1181, 238] on div ">" at bounding box center [1175, 239] width 22 height 134
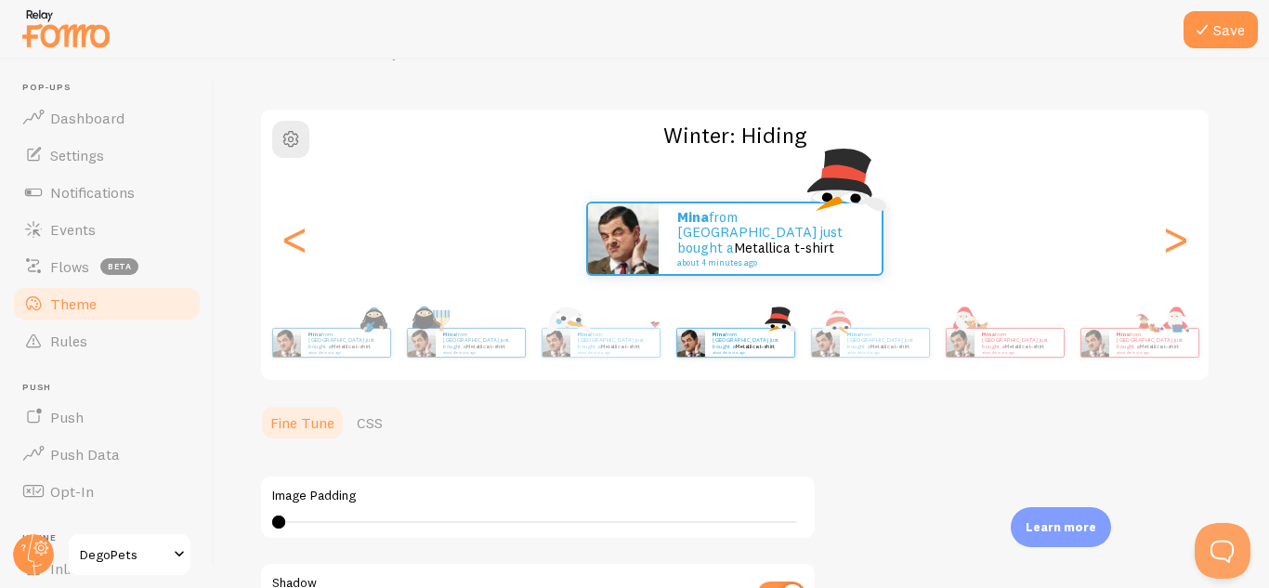
scroll to position [42, 0]
